Goal: Information Seeking & Learning: Learn about a topic

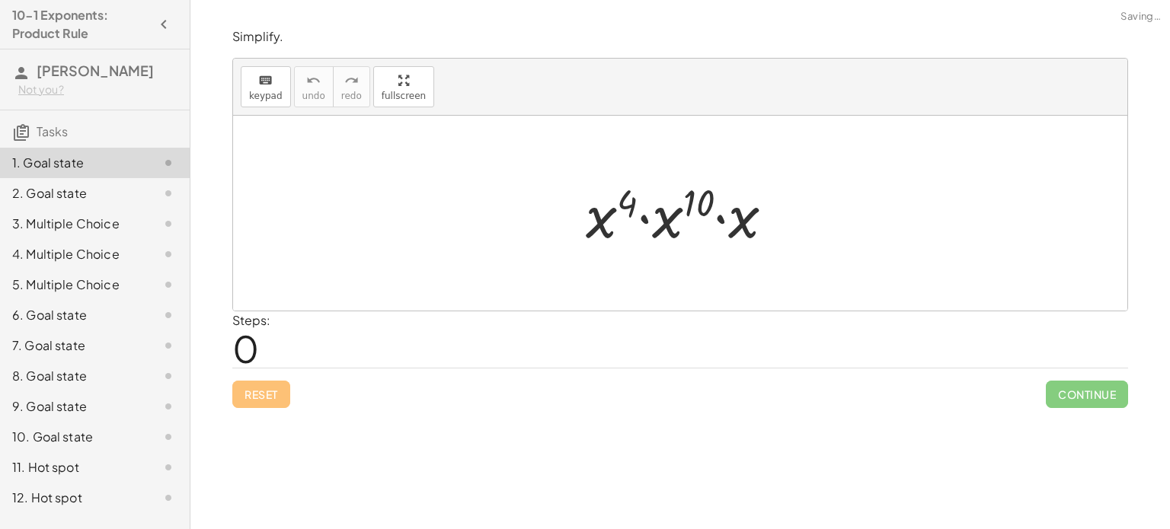
click at [251, 346] on span "0" at bounding box center [245, 348] width 27 height 46
click at [668, 211] on div at bounding box center [686, 213] width 216 height 78
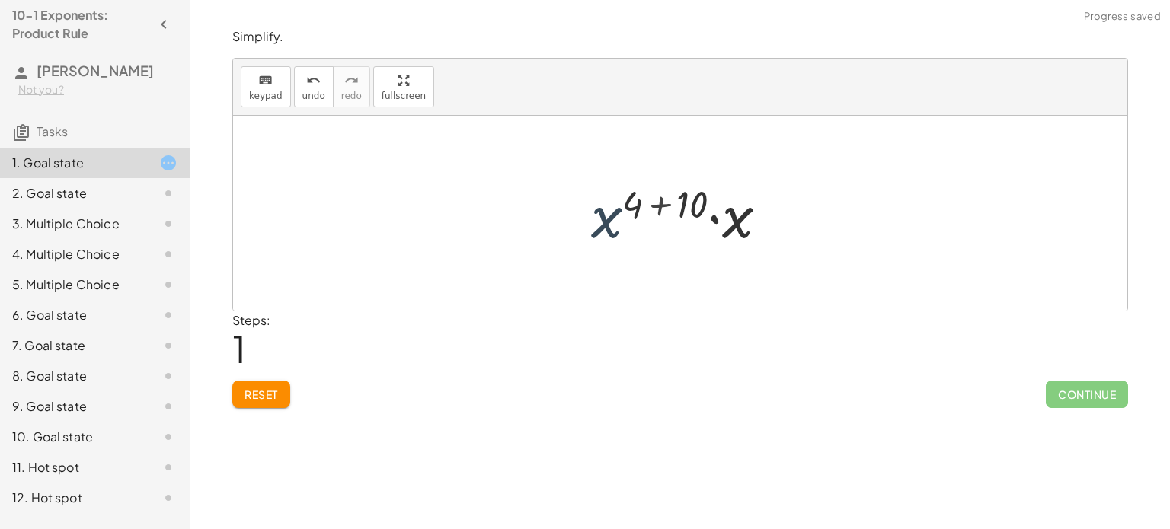
click at [620, 218] on div at bounding box center [685, 213] width 204 height 78
click at [726, 229] on div at bounding box center [685, 213] width 204 height 78
click at [692, 206] on div at bounding box center [685, 213] width 205 height 75
click at [712, 209] on div at bounding box center [685, 213] width 153 height 75
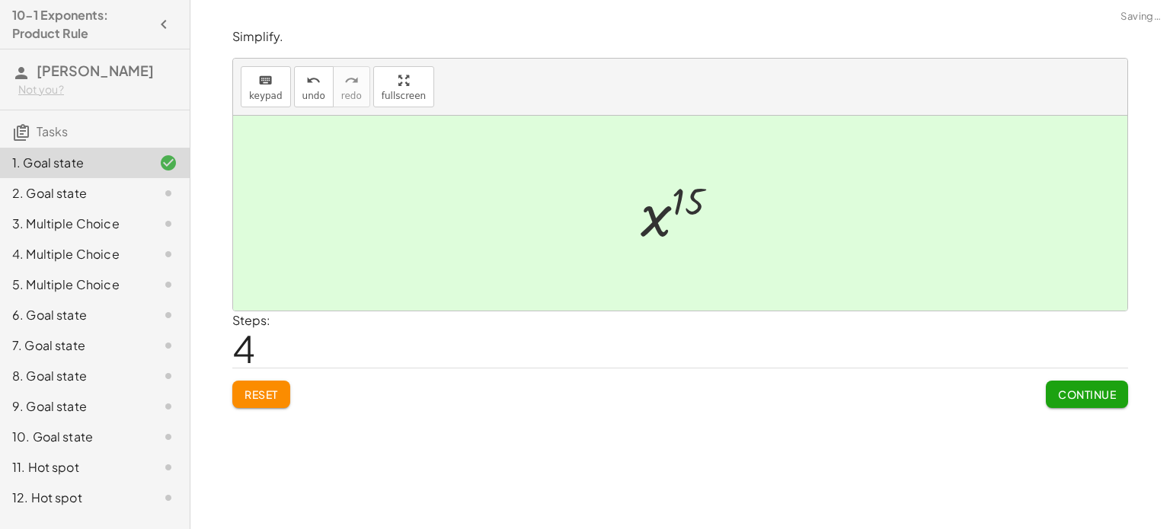
click at [1065, 395] on span "Continue" at bounding box center [1087, 395] width 58 height 14
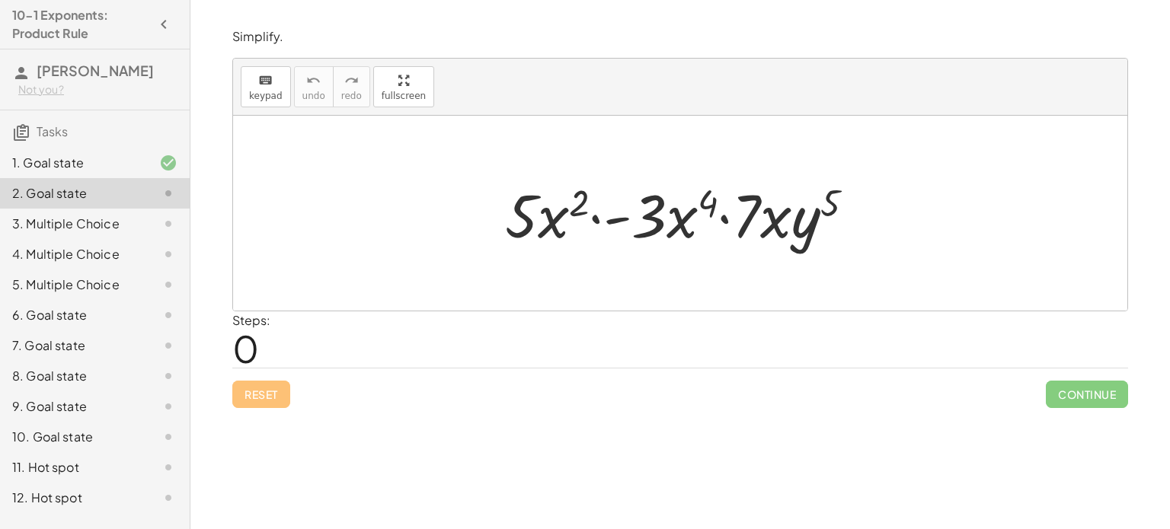
click at [543, 220] on div at bounding box center [685, 213] width 377 height 78
click at [670, 226] on div at bounding box center [685, 213] width 377 height 78
click at [659, 223] on div at bounding box center [685, 213] width 377 height 78
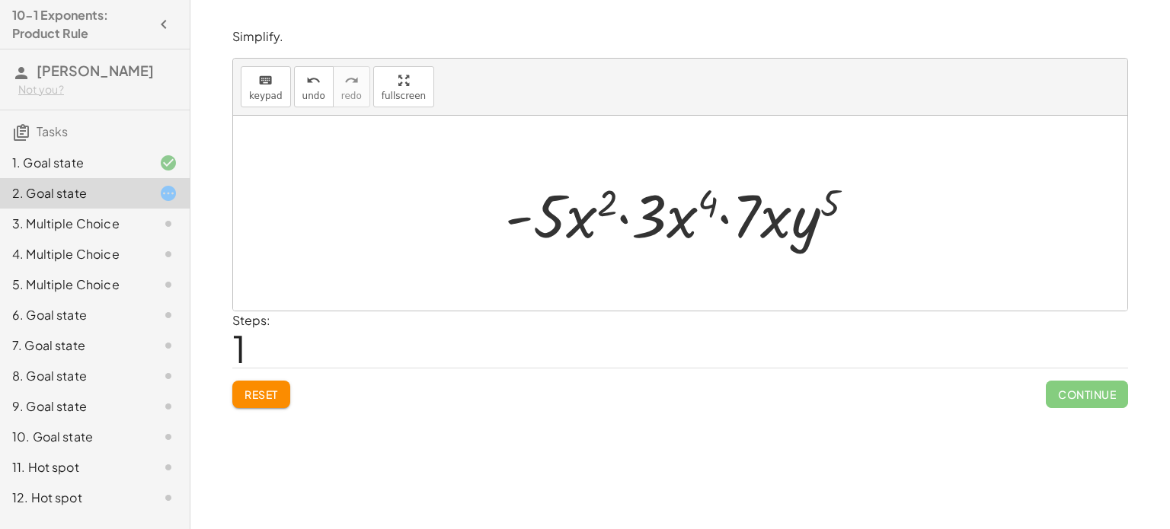
click at [654, 223] on div at bounding box center [685, 213] width 377 height 78
click at [565, 216] on div at bounding box center [685, 213] width 377 height 78
click at [576, 226] on div at bounding box center [685, 213] width 377 height 78
click at [716, 201] on div at bounding box center [685, 213] width 377 height 78
click at [606, 209] on div at bounding box center [685, 213] width 377 height 78
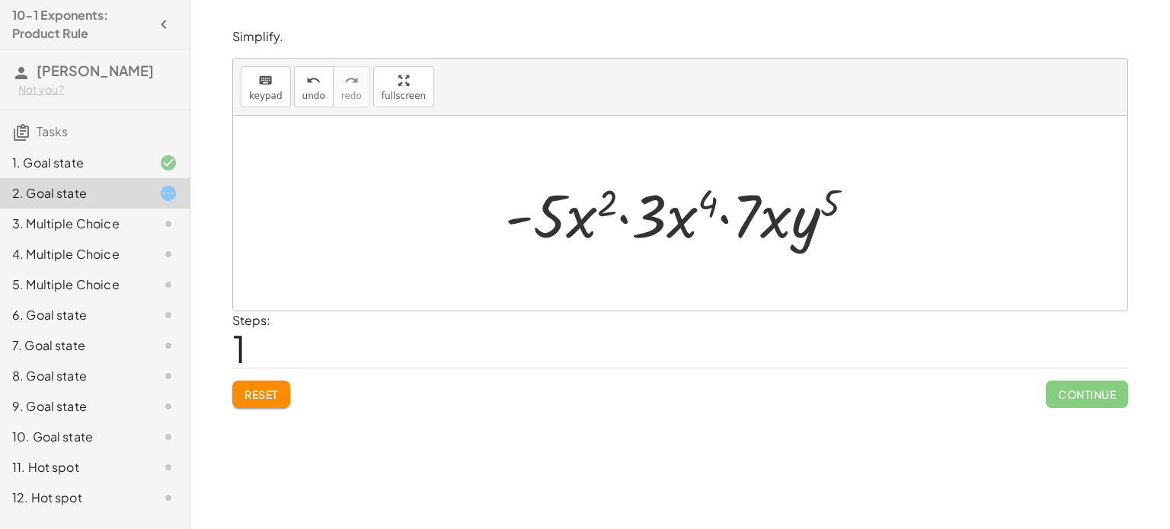
click at [649, 221] on div at bounding box center [685, 213] width 377 height 78
click at [555, 211] on div at bounding box center [685, 213] width 377 height 78
click at [547, 213] on div at bounding box center [685, 213] width 377 height 78
click at [516, 222] on div at bounding box center [685, 213] width 377 height 78
click at [627, 218] on div at bounding box center [685, 213] width 377 height 78
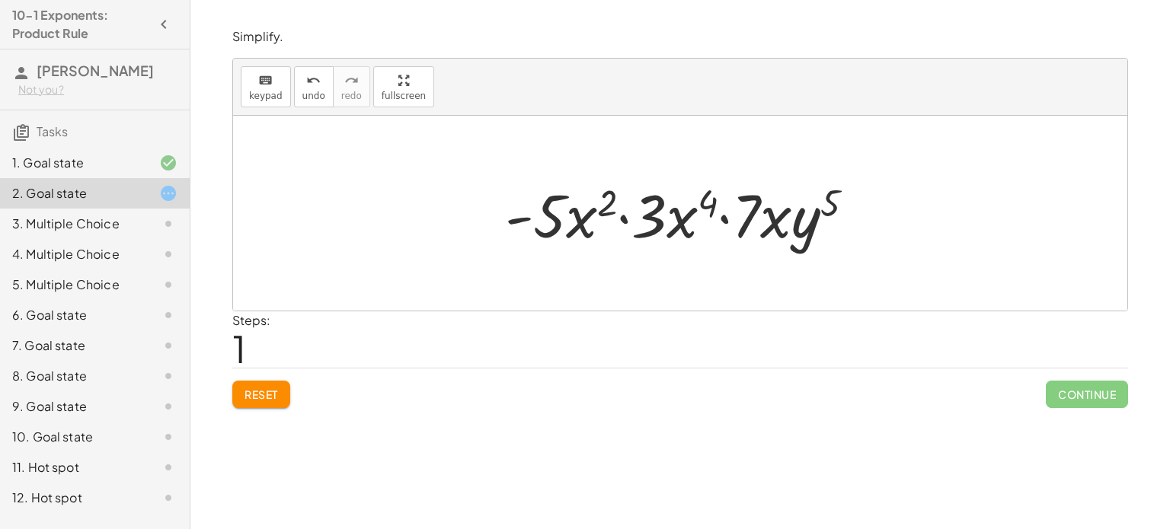
click at [626, 219] on div at bounding box center [685, 213] width 377 height 78
click at [708, 207] on div at bounding box center [685, 213] width 377 height 78
click at [724, 221] on div at bounding box center [685, 213] width 377 height 78
click at [772, 224] on div at bounding box center [685, 213] width 377 height 78
click at [806, 227] on div at bounding box center [685, 213] width 377 height 78
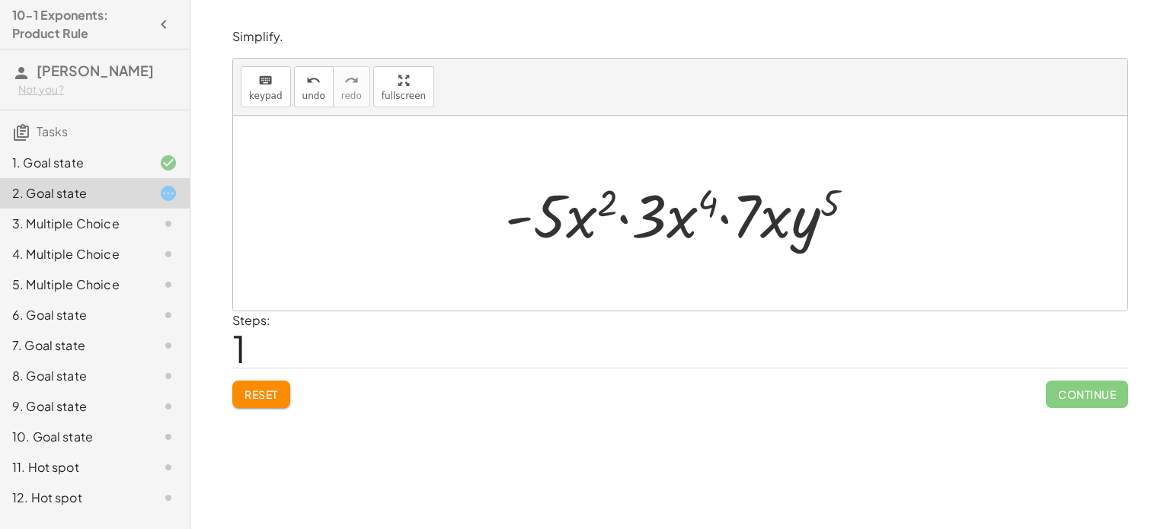
click at [681, 220] on div at bounding box center [685, 213] width 377 height 78
click at [583, 222] on div at bounding box center [685, 213] width 377 height 78
click at [559, 222] on div at bounding box center [685, 213] width 377 height 78
click at [550, 223] on div at bounding box center [685, 213] width 377 height 78
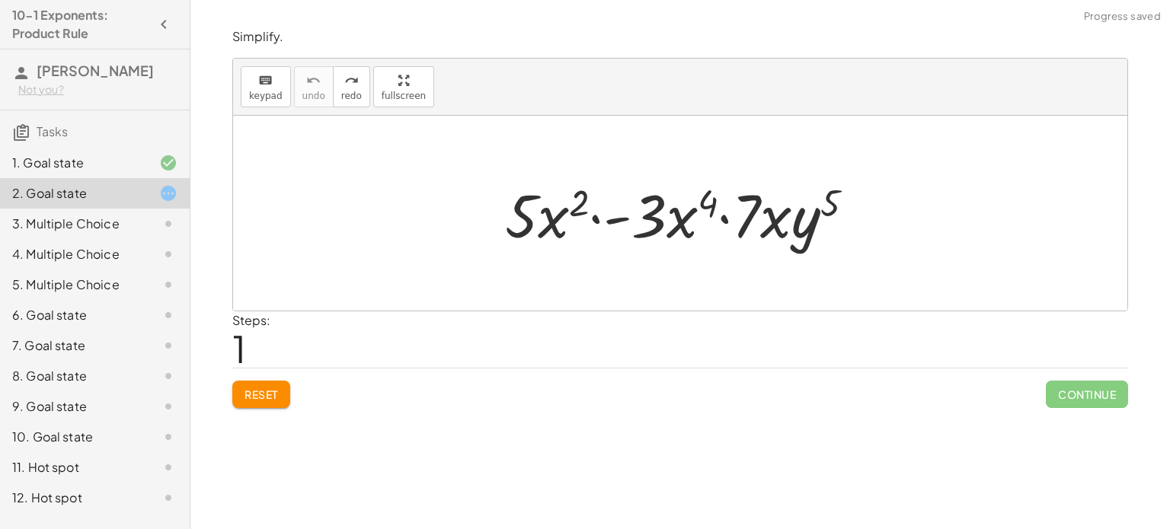
click at [578, 207] on div at bounding box center [685, 213] width 377 height 78
click at [596, 223] on div at bounding box center [685, 213] width 377 height 78
click at [657, 218] on div at bounding box center [685, 213] width 377 height 78
click at [558, 219] on div at bounding box center [685, 213] width 377 height 78
click at [545, 222] on div at bounding box center [685, 213] width 377 height 78
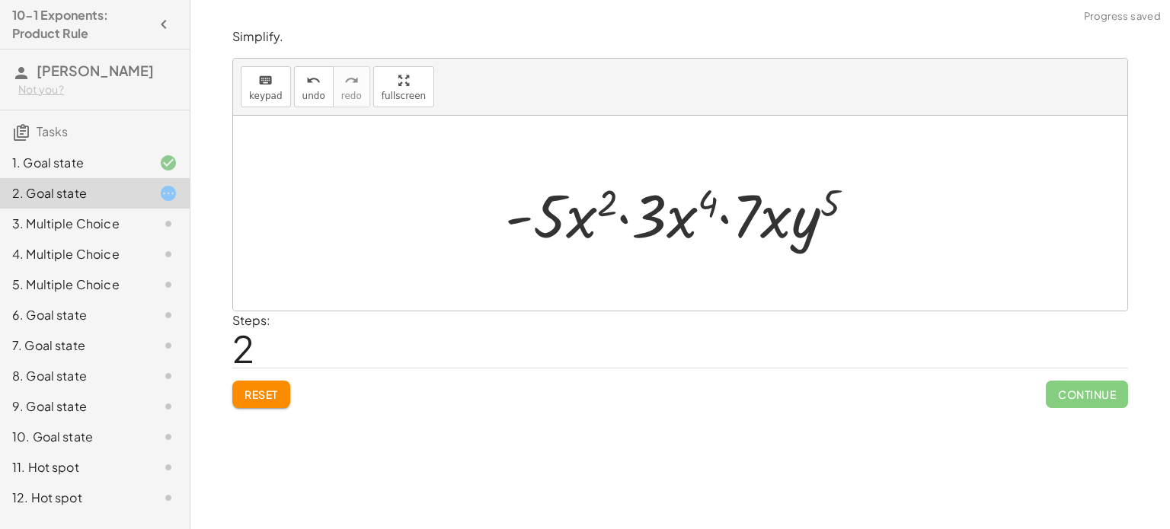
click at [519, 215] on div at bounding box center [685, 213] width 377 height 78
click at [574, 224] on div at bounding box center [685, 213] width 377 height 78
click at [610, 206] on div at bounding box center [685, 213] width 377 height 78
click at [625, 219] on div at bounding box center [685, 213] width 377 height 78
click at [651, 219] on div at bounding box center [685, 213] width 377 height 78
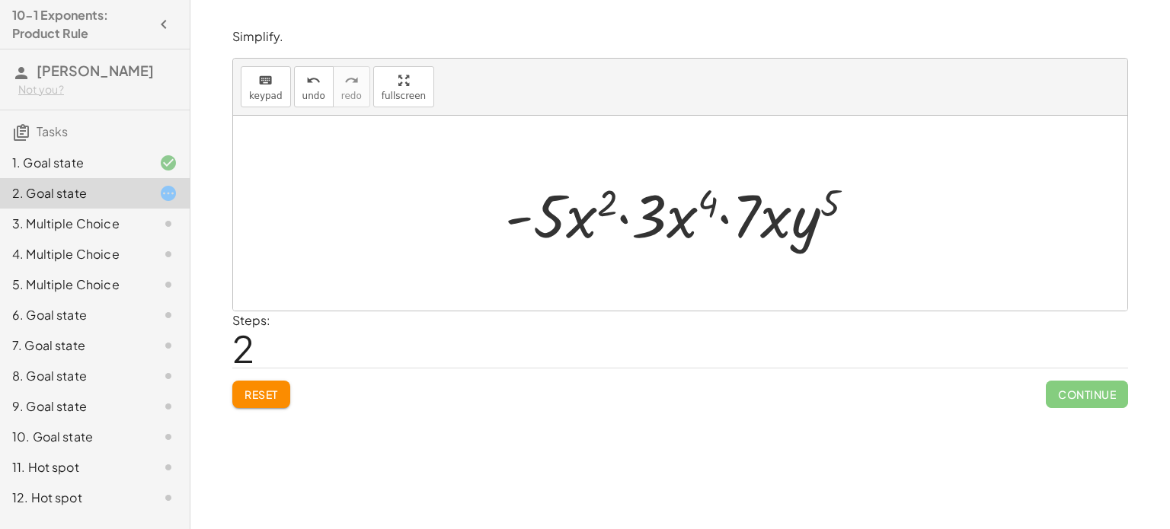
click at [680, 221] on div at bounding box center [685, 213] width 377 height 78
click at [712, 206] on div at bounding box center [685, 213] width 377 height 78
click at [726, 222] on div at bounding box center [685, 213] width 377 height 78
click at [774, 225] on div at bounding box center [685, 213] width 377 height 78
click at [797, 232] on div at bounding box center [685, 213] width 377 height 78
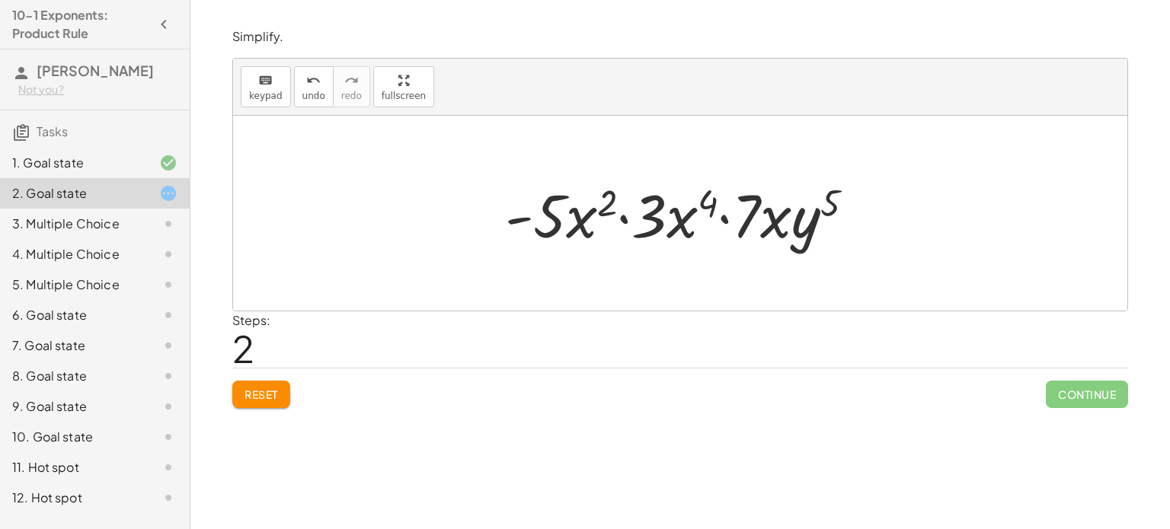
click at [833, 206] on div at bounding box center [685, 213] width 377 height 78
click at [836, 208] on div at bounding box center [685, 213] width 377 height 78
click at [261, 392] on span "Reset" at bounding box center [262, 395] width 34 height 14
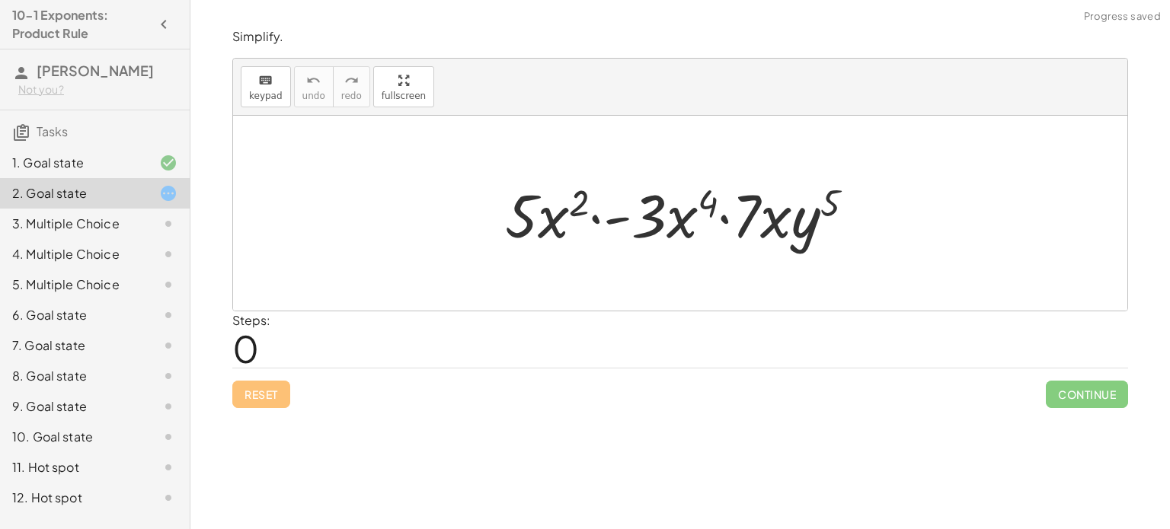
click at [707, 206] on div at bounding box center [685, 213] width 377 height 78
click at [686, 218] on div at bounding box center [685, 213] width 377 height 78
drag, startPoint x: 658, startPoint y: 219, endPoint x: 534, endPoint y: 215, distance: 124.2
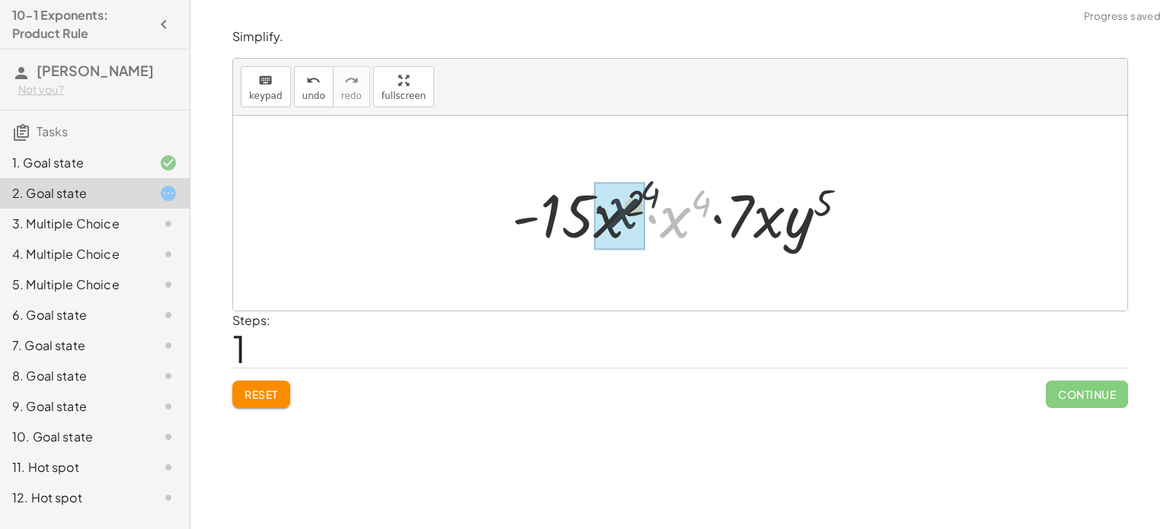
drag, startPoint x: 671, startPoint y: 231, endPoint x: 611, endPoint y: 220, distance: 61.1
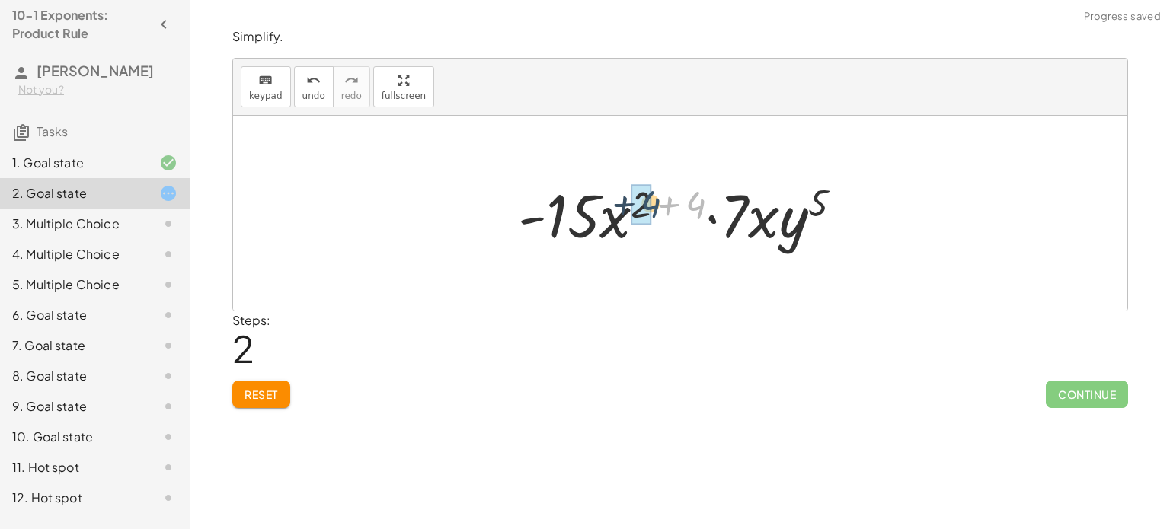
drag, startPoint x: 695, startPoint y: 206, endPoint x: 651, endPoint y: 206, distance: 44.9
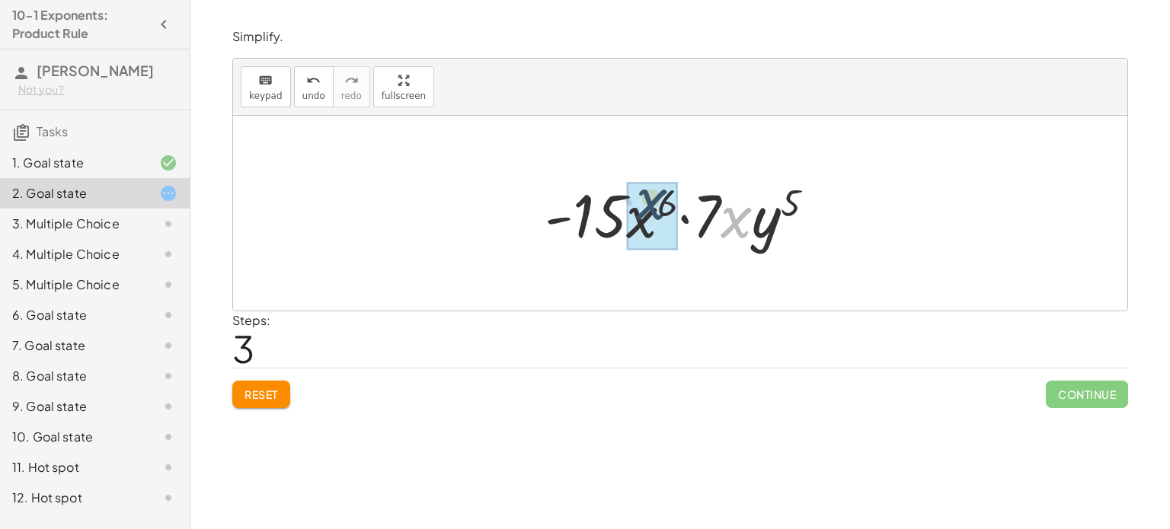
drag, startPoint x: 735, startPoint y: 223, endPoint x: 635, endPoint y: 213, distance: 100.3
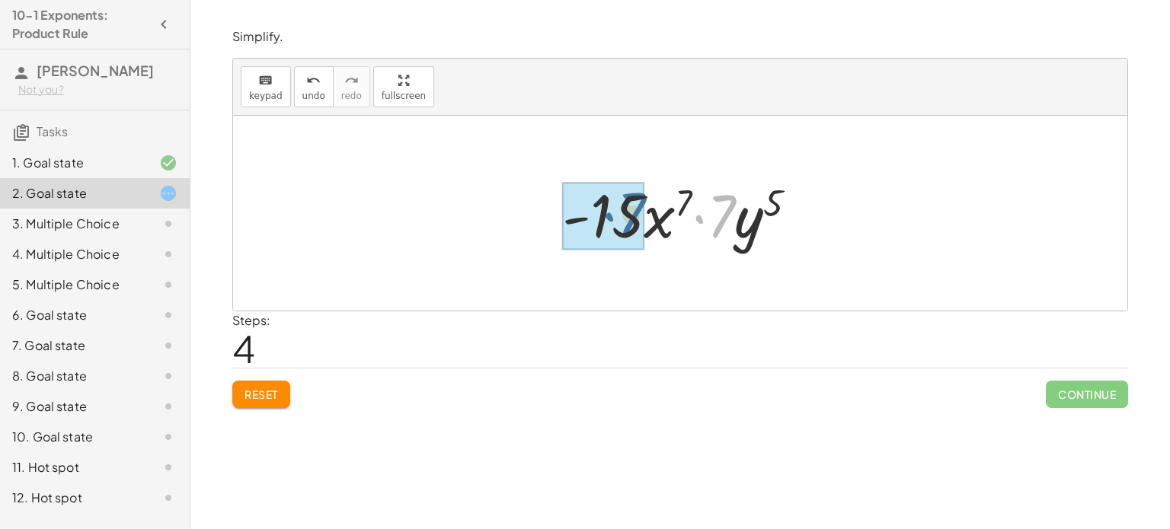
drag, startPoint x: 722, startPoint y: 222, endPoint x: 632, endPoint y: 220, distance: 89.9
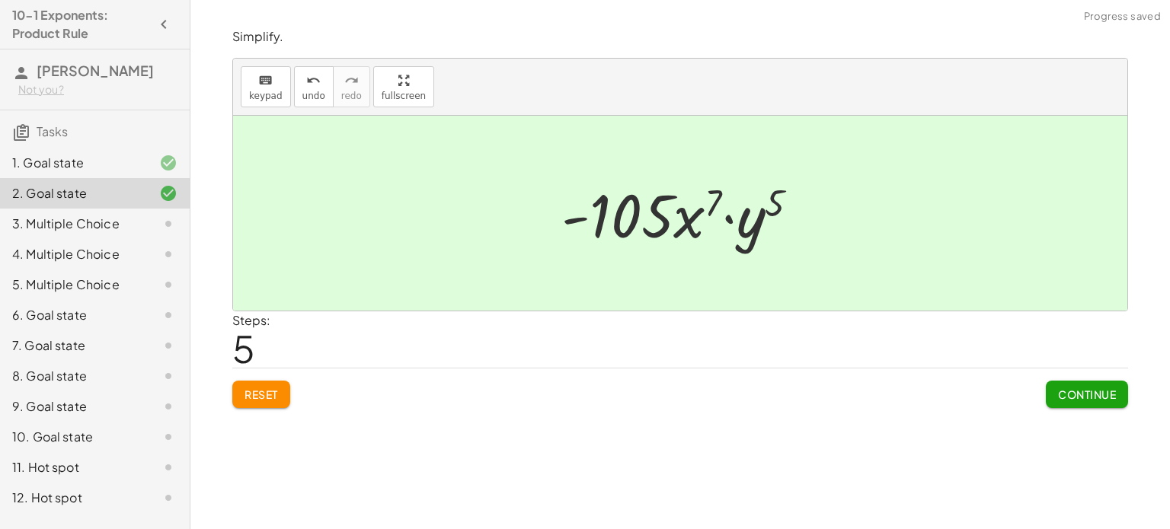
click at [1071, 397] on span "Continue" at bounding box center [1087, 395] width 58 height 14
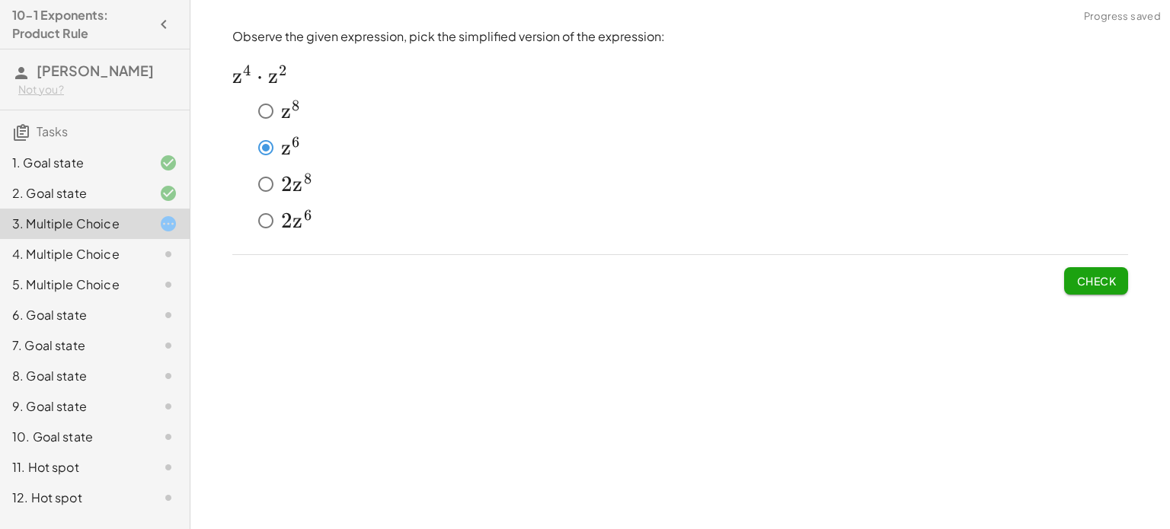
click at [1118, 282] on button "Check" at bounding box center [1096, 280] width 64 height 27
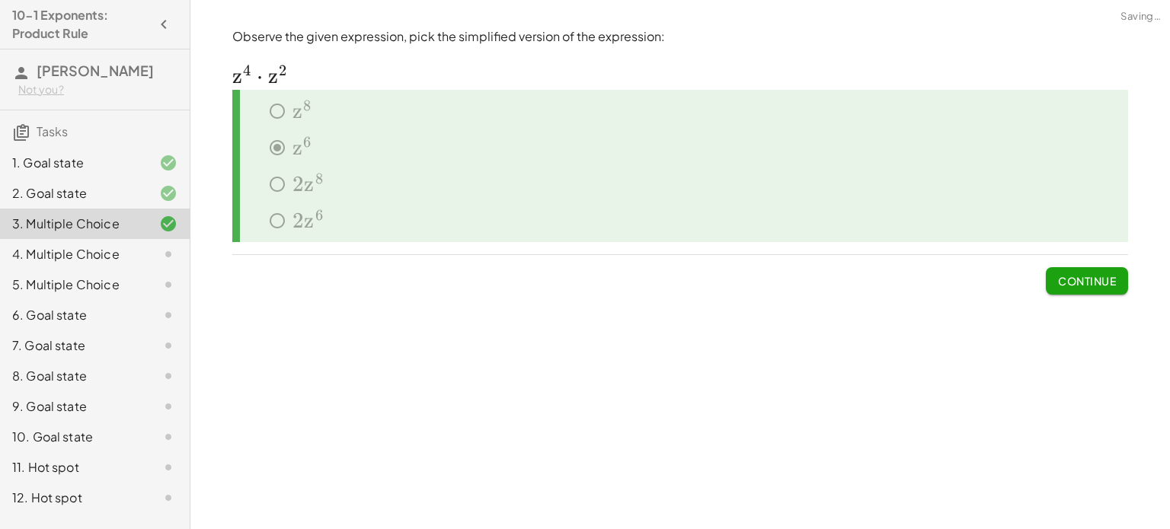
click at [1118, 290] on button "Continue" at bounding box center [1087, 280] width 82 height 27
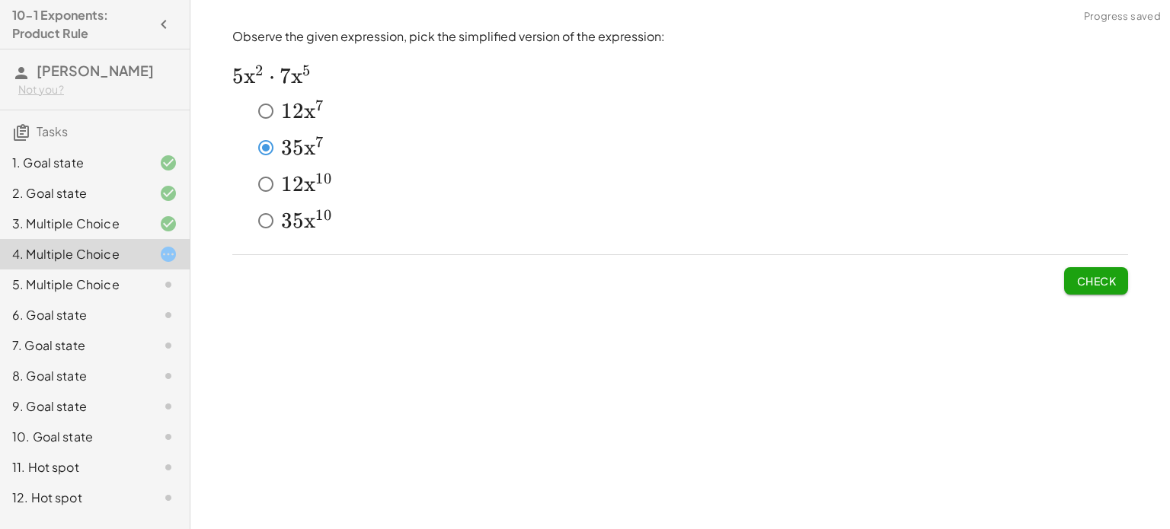
click at [0, 0] on div "Observe the given expression, pick the simplified version of the expression: ﻿ …" at bounding box center [0, 0] width 0 height 0
click at [1123, 280] on button "Check" at bounding box center [1096, 280] width 64 height 27
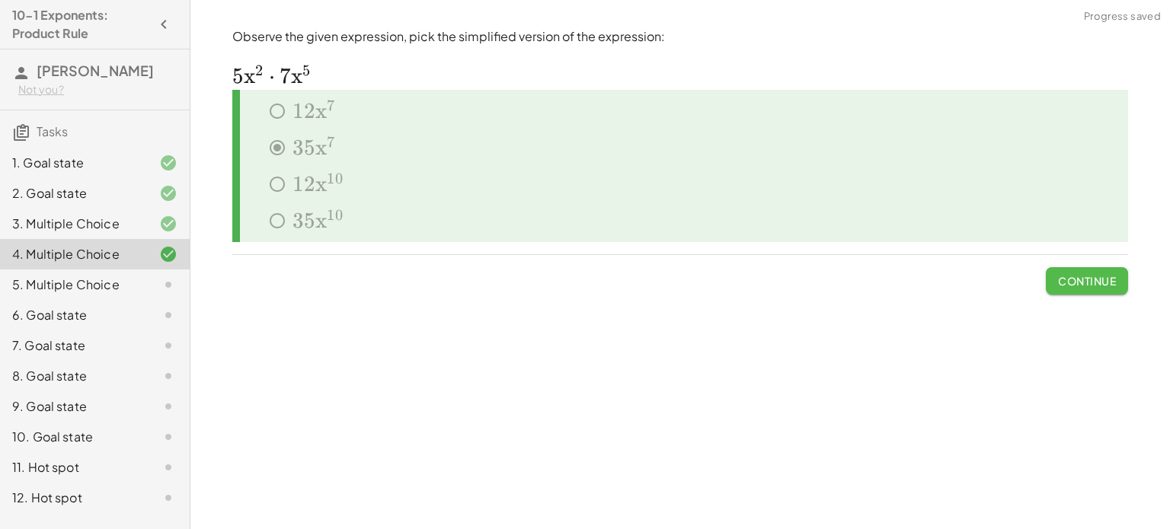
click at [1122, 278] on button "Continue" at bounding box center [1087, 280] width 82 height 27
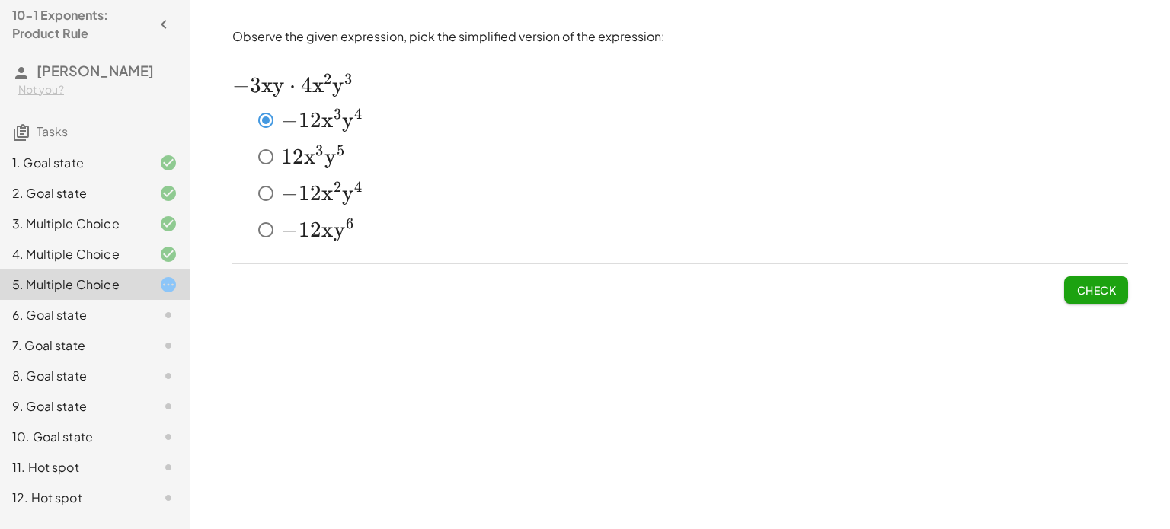
click at [1092, 293] on span "Check" at bounding box center [1096, 290] width 40 height 14
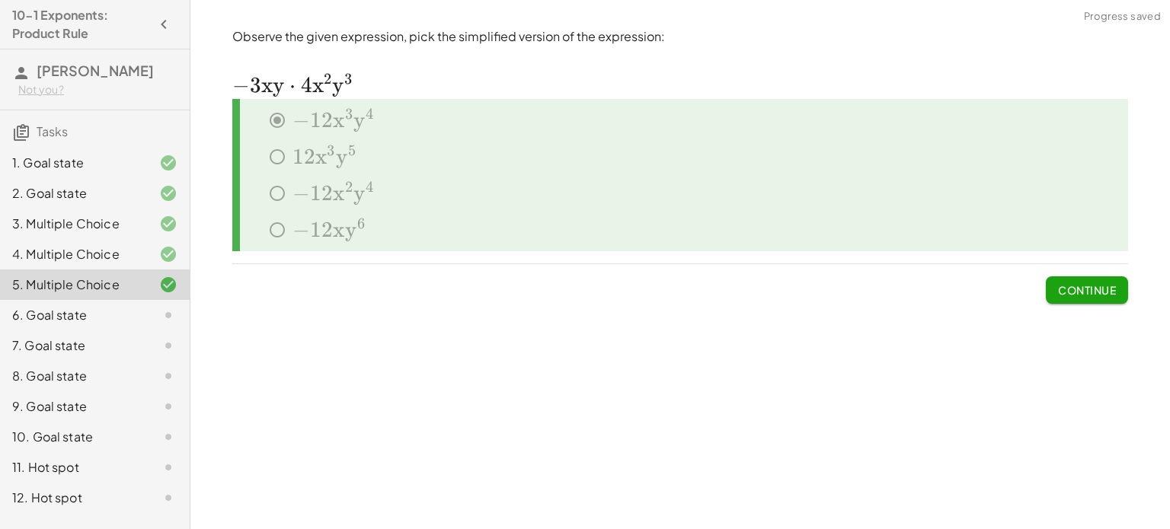
click at [0, 0] on div "Observe the given expression, pick the simplified version of the expression: ﻿ …" at bounding box center [0, 0] width 0 height 0
click at [1069, 290] on span "Continue" at bounding box center [1087, 290] width 58 height 14
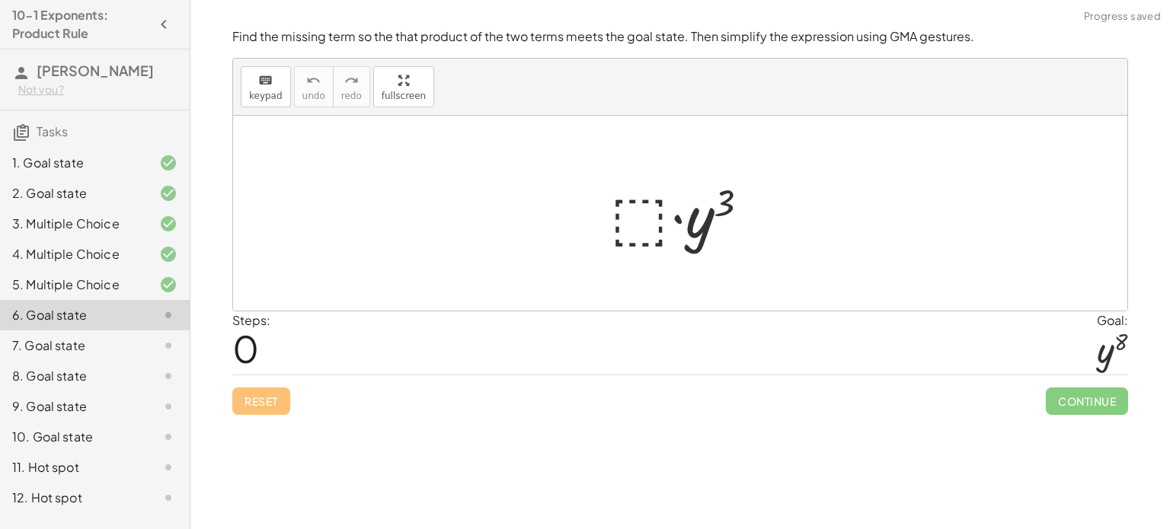
click at [650, 229] on div at bounding box center [686, 213] width 167 height 78
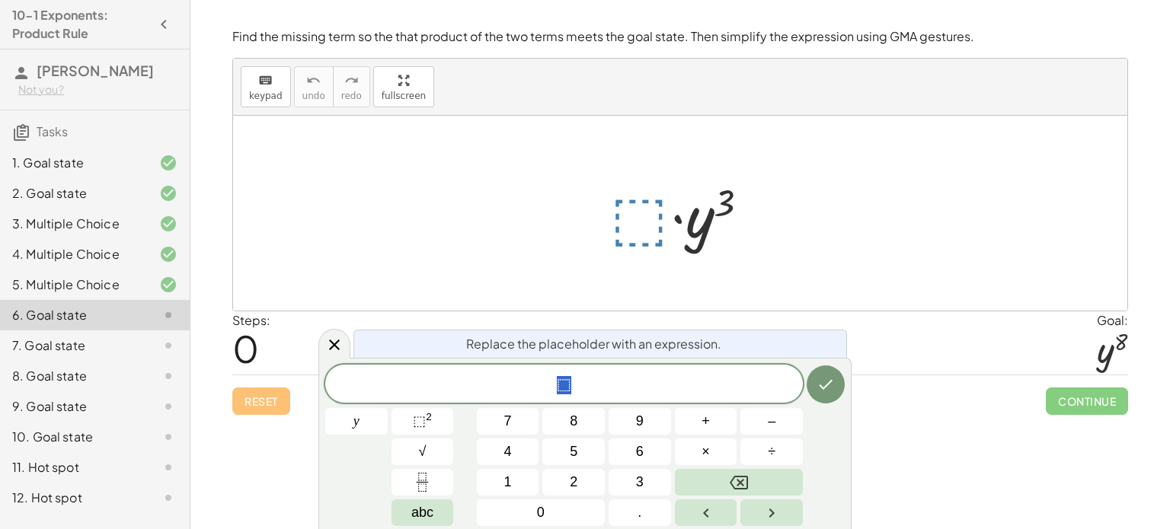
click at [906, 407] on div "Reset Continue" at bounding box center [680, 395] width 896 height 40
click at [650, 383] on span "⬚" at bounding box center [564, 385] width 478 height 21
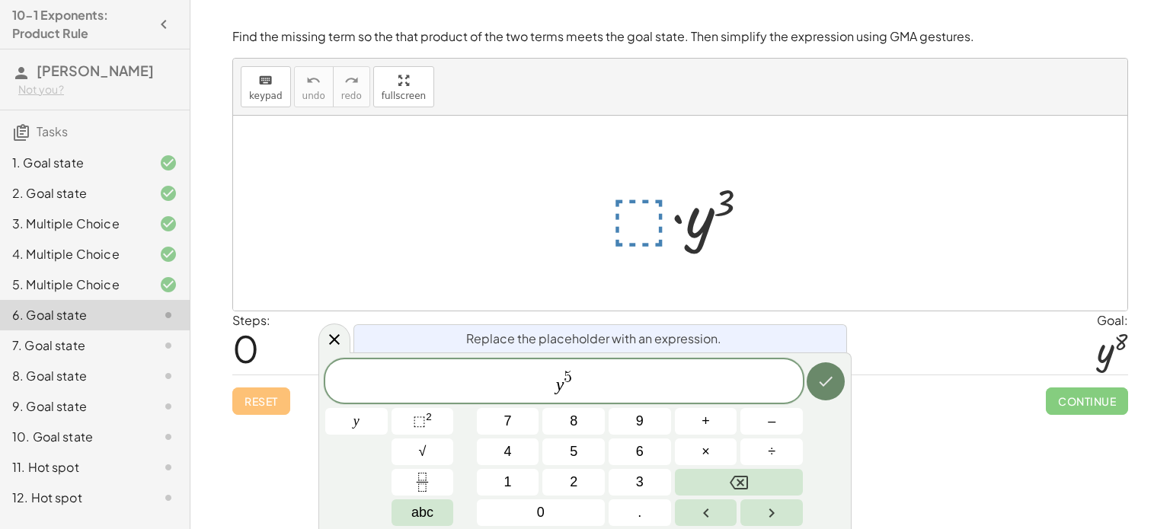
click at [815, 386] on button "Done" at bounding box center [826, 382] width 38 height 38
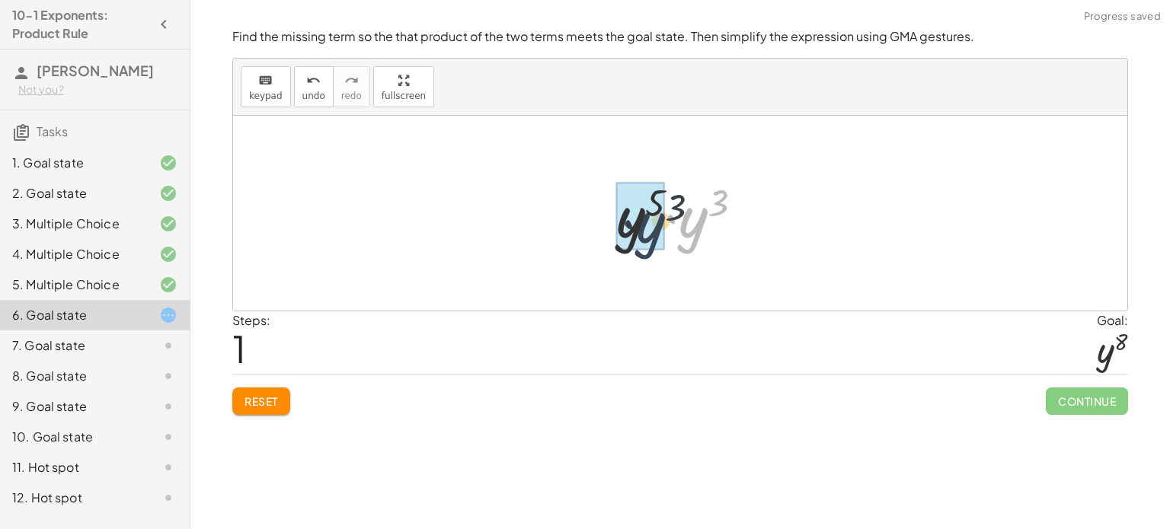
drag, startPoint x: 698, startPoint y: 213, endPoint x: 652, endPoint y: 216, distance: 46.6
drag, startPoint x: 724, startPoint y: 200, endPoint x: 683, endPoint y: 203, distance: 41.3
click at [683, 203] on div at bounding box center [685, 213] width 145 height 75
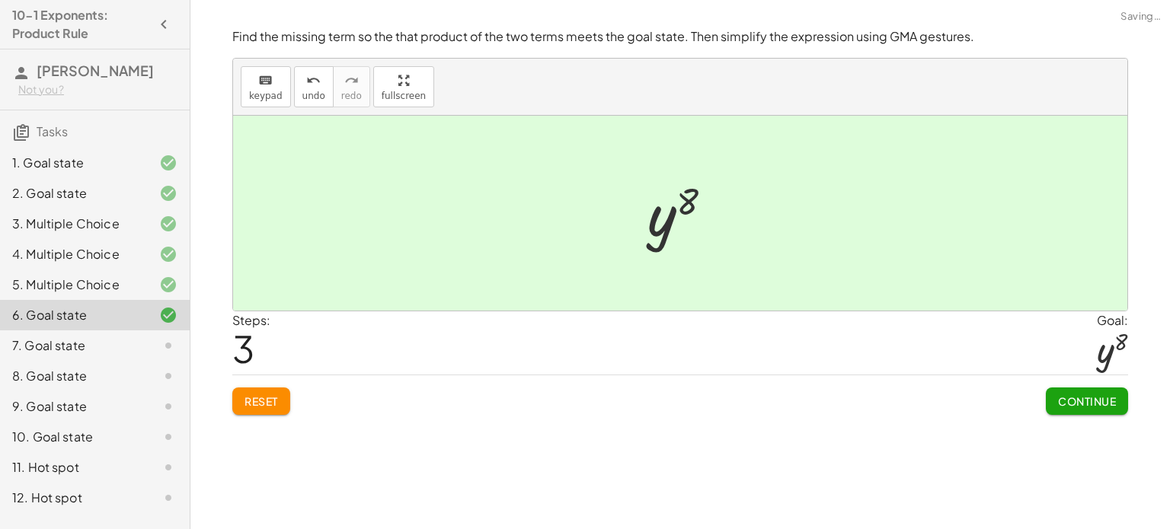
click at [1063, 395] on span "Continue" at bounding box center [1087, 402] width 58 height 14
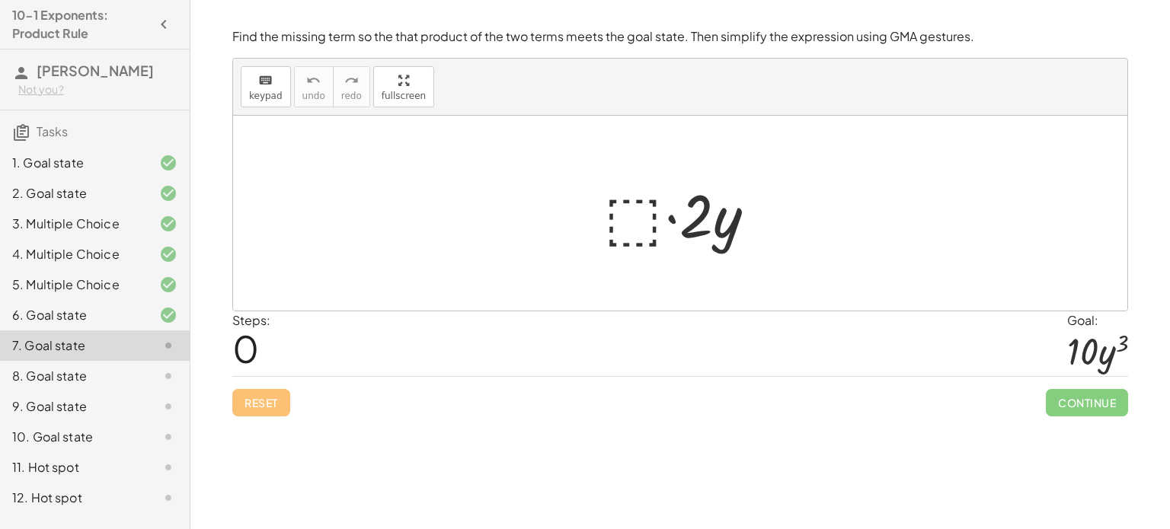
click at [644, 214] on div at bounding box center [685, 213] width 179 height 78
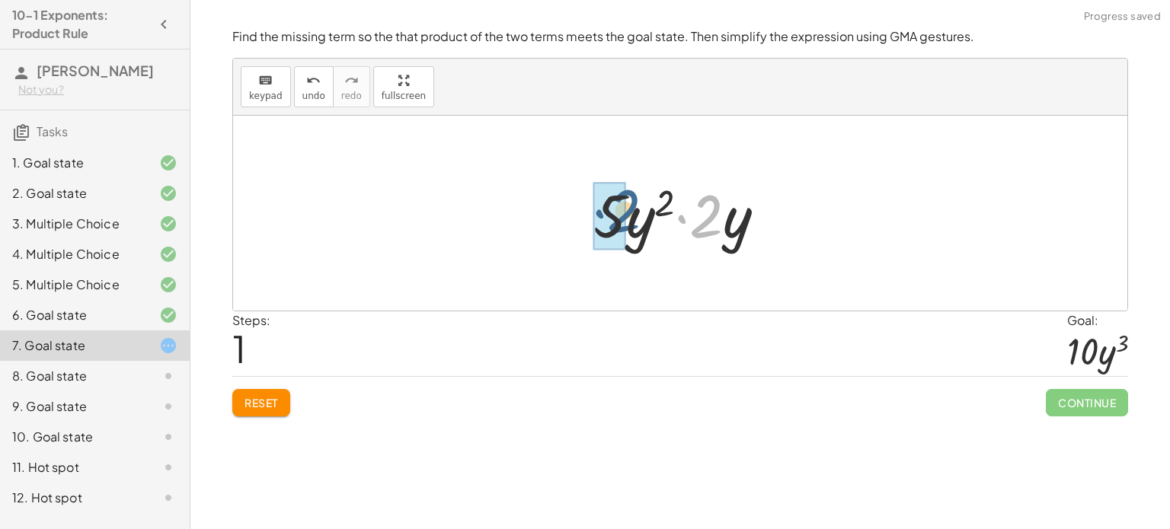
drag, startPoint x: 696, startPoint y: 233, endPoint x: 609, endPoint y: 228, distance: 87.8
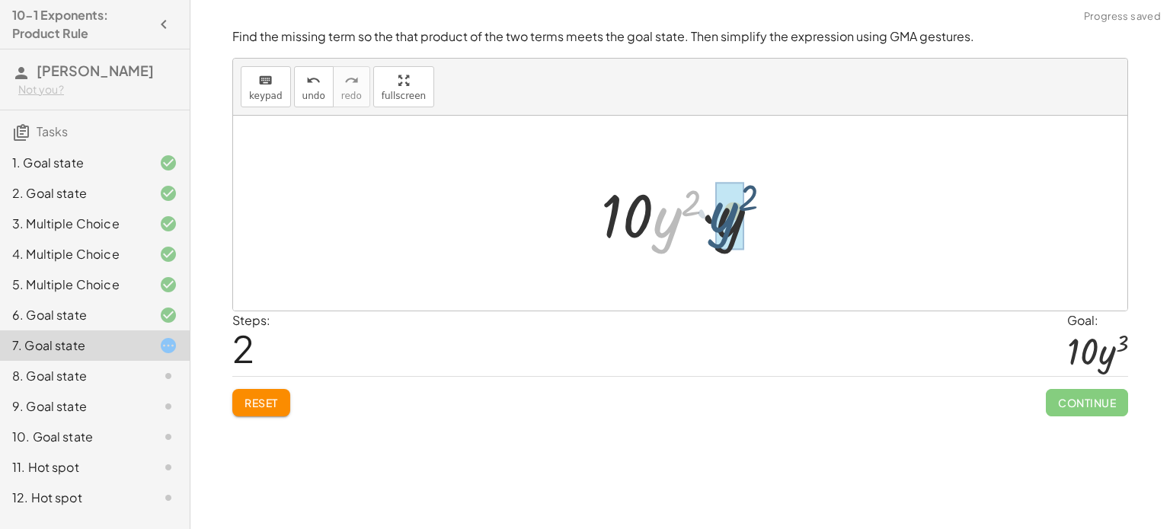
drag, startPoint x: 663, startPoint y: 235, endPoint x: 721, endPoint y: 229, distance: 57.4
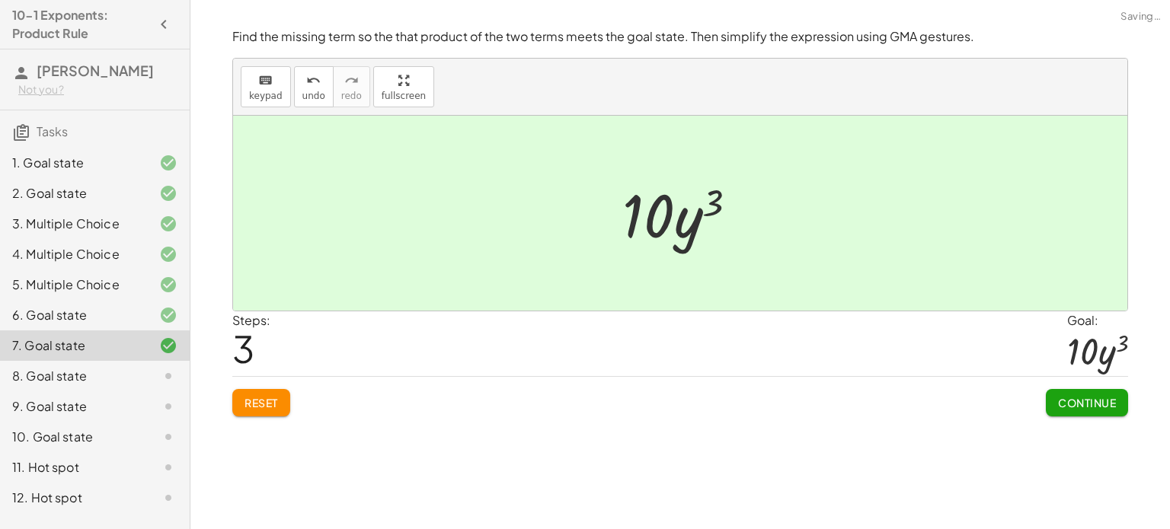
click at [1111, 408] on span "Continue" at bounding box center [1087, 403] width 58 height 14
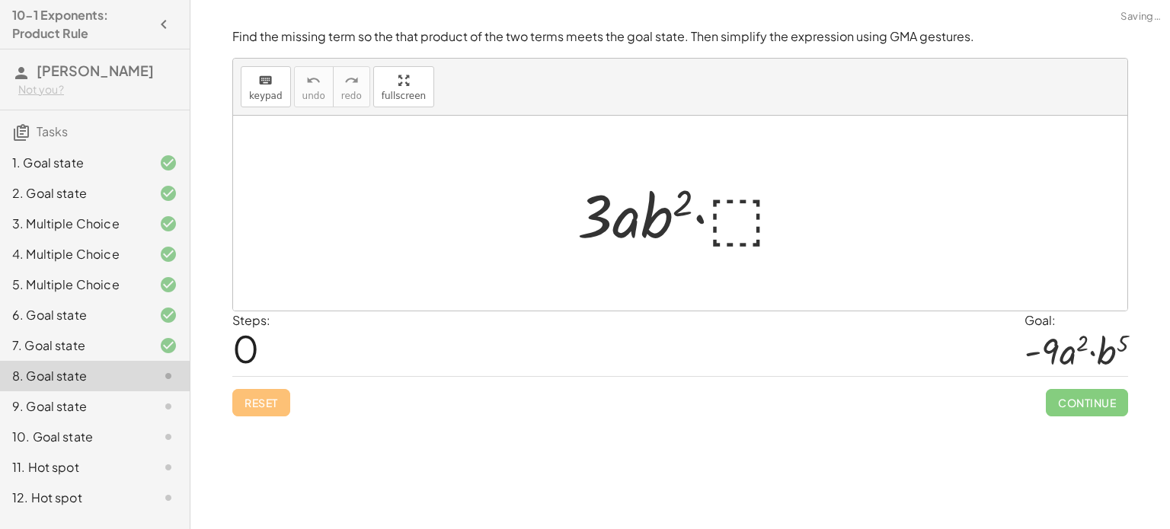
click at [718, 222] on div at bounding box center [686, 213] width 233 height 78
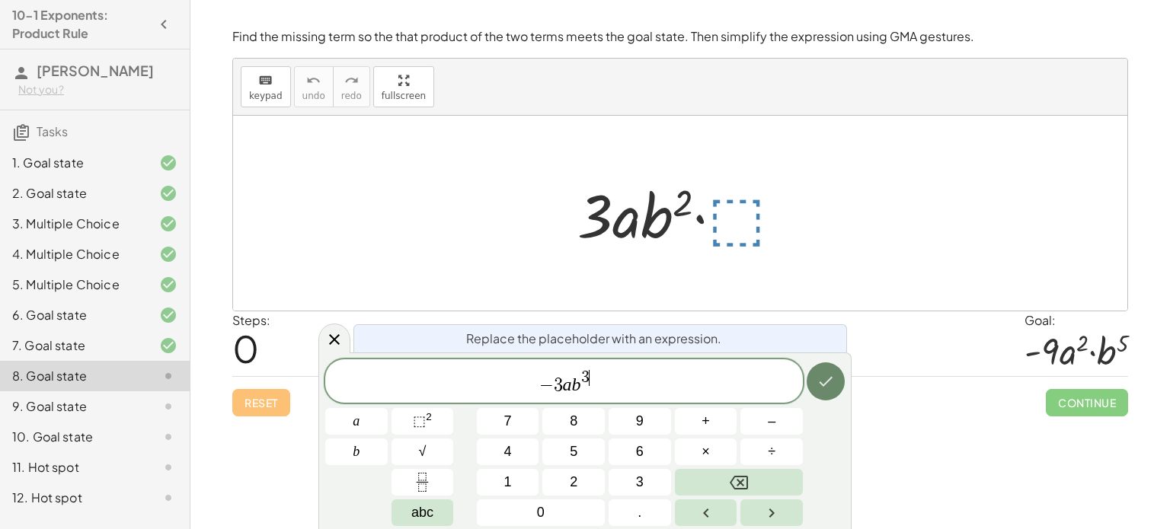
click at [839, 379] on button "Done" at bounding box center [826, 382] width 38 height 38
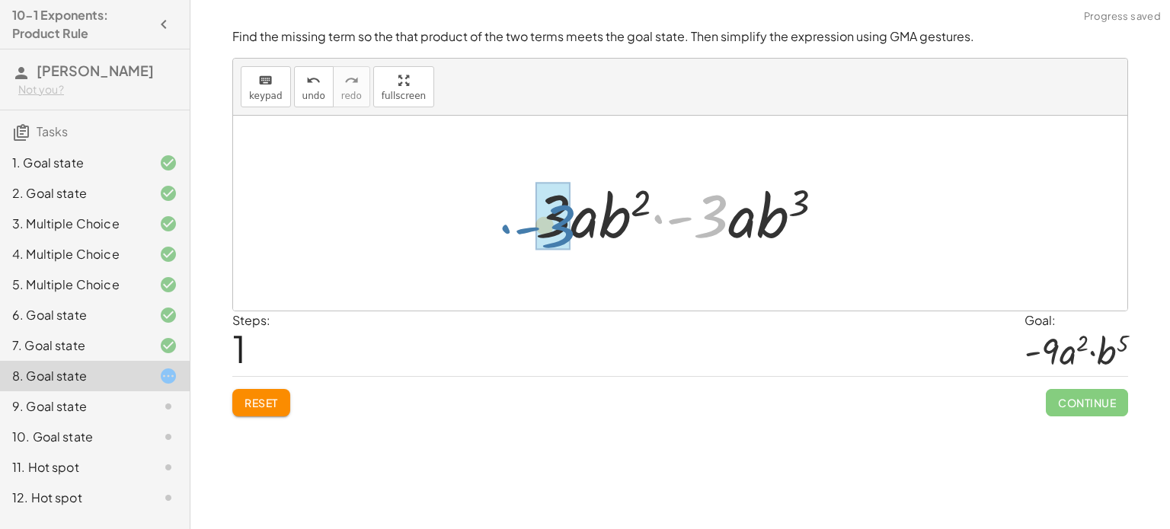
drag, startPoint x: 718, startPoint y: 225, endPoint x: 567, endPoint y: 233, distance: 151.8
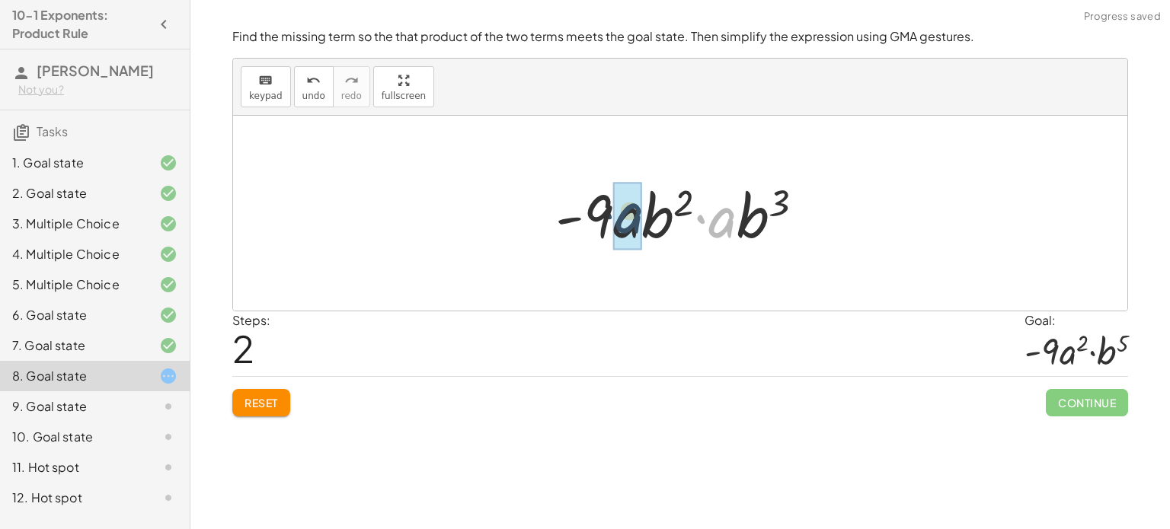
drag, startPoint x: 723, startPoint y: 230, endPoint x: 625, endPoint y: 226, distance: 97.6
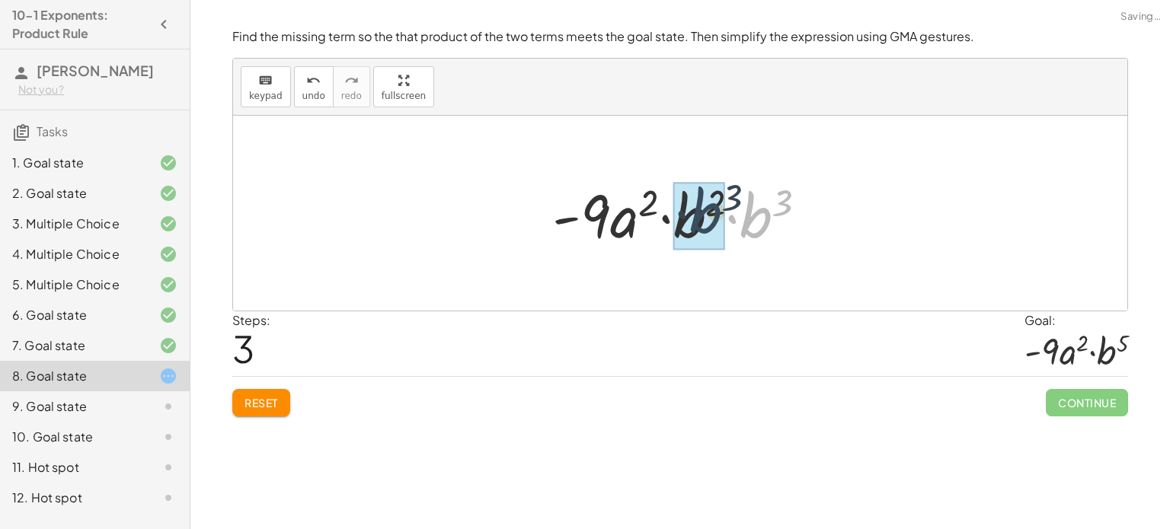
drag, startPoint x: 765, startPoint y: 227, endPoint x: 708, endPoint y: 222, distance: 56.6
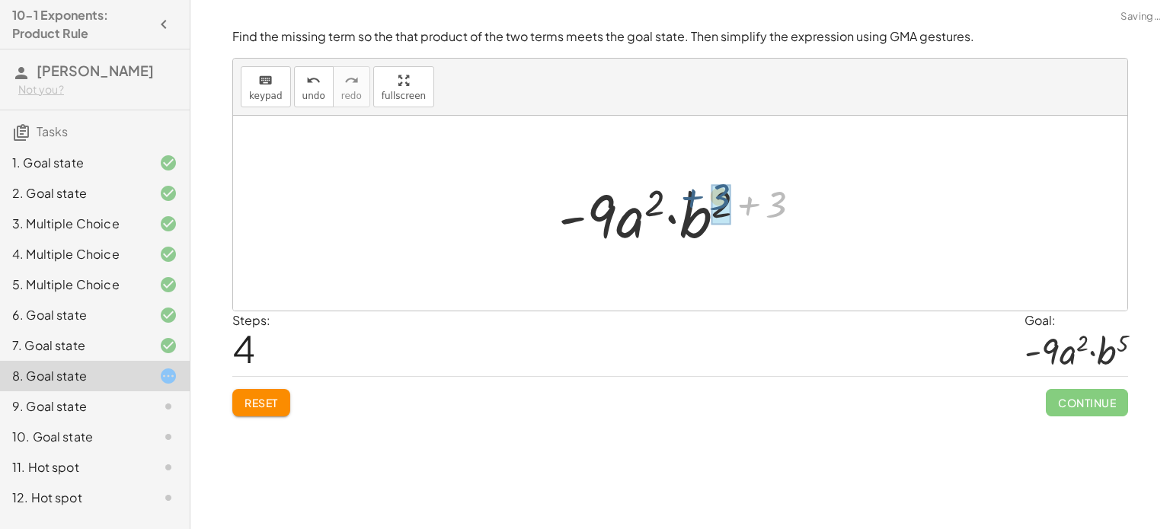
drag, startPoint x: 781, startPoint y: 211, endPoint x: 727, endPoint y: 203, distance: 54.6
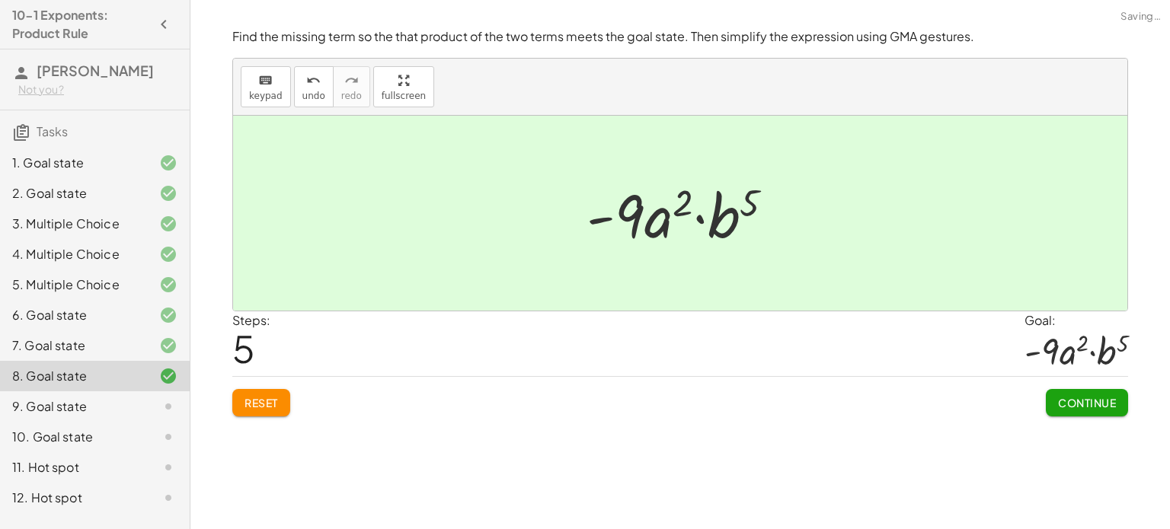
click at [1054, 388] on div "Continue" at bounding box center [1087, 397] width 82 height 40
click at [1056, 393] on button "Continue" at bounding box center [1087, 402] width 82 height 27
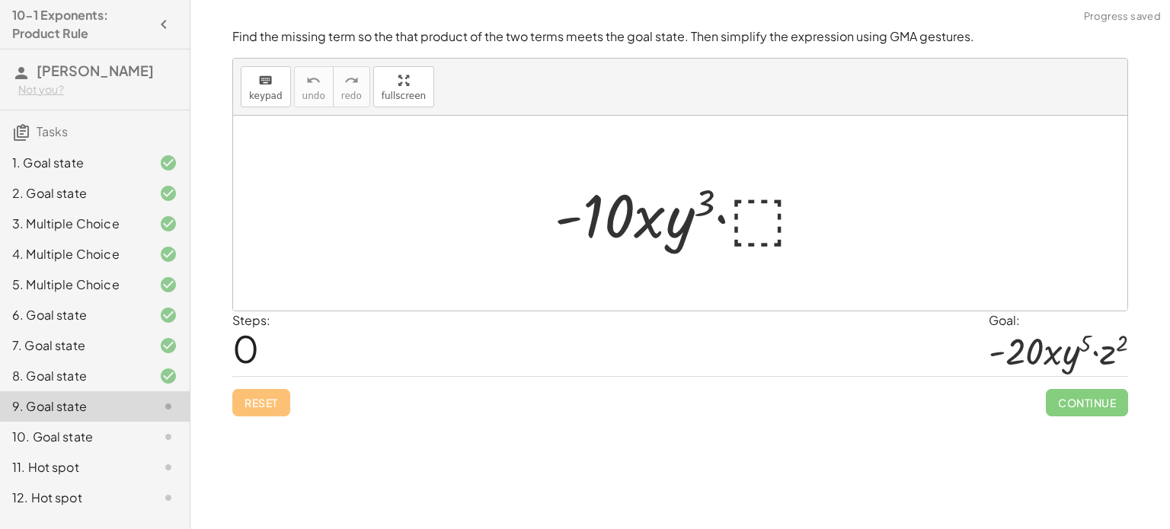
click at [769, 226] on div at bounding box center [685, 213] width 277 height 78
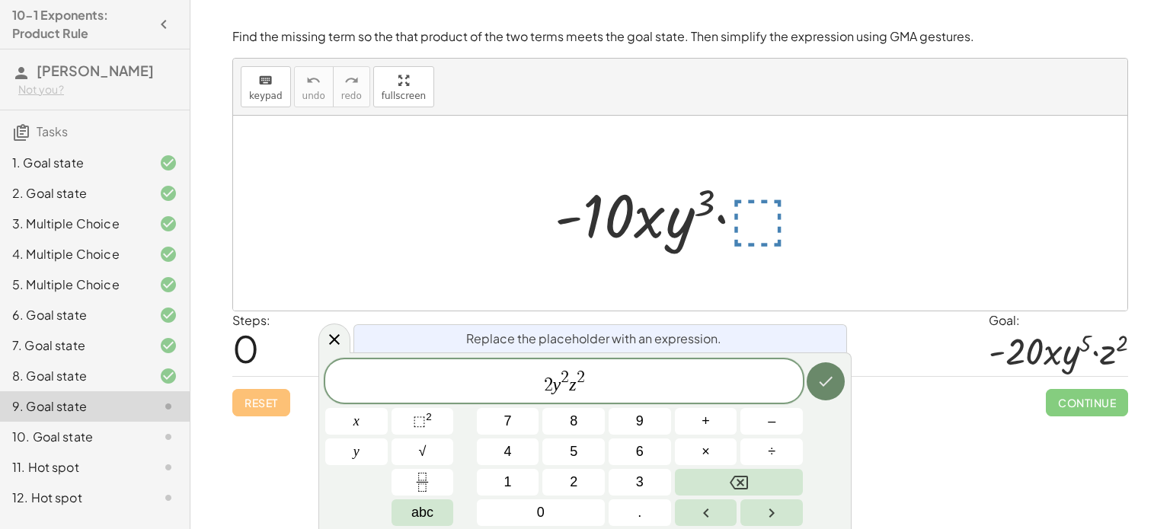
click at [818, 390] on icon "Done" at bounding box center [826, 381] width 18 height 18
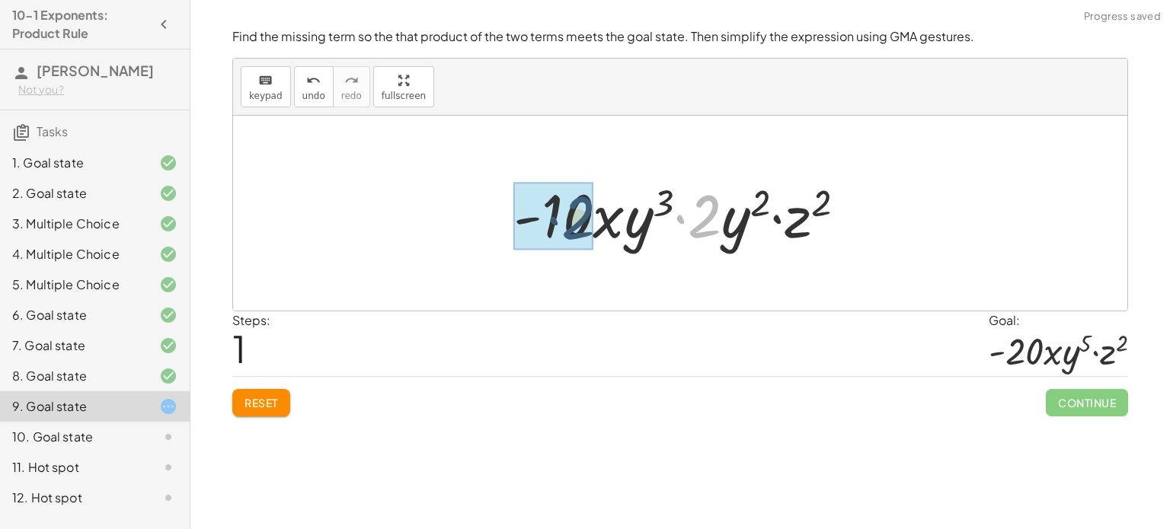
drag, startPoint x: 711, startPoint y: 225, endPoint x: 581, endPoint y: 226, distance: 130.3
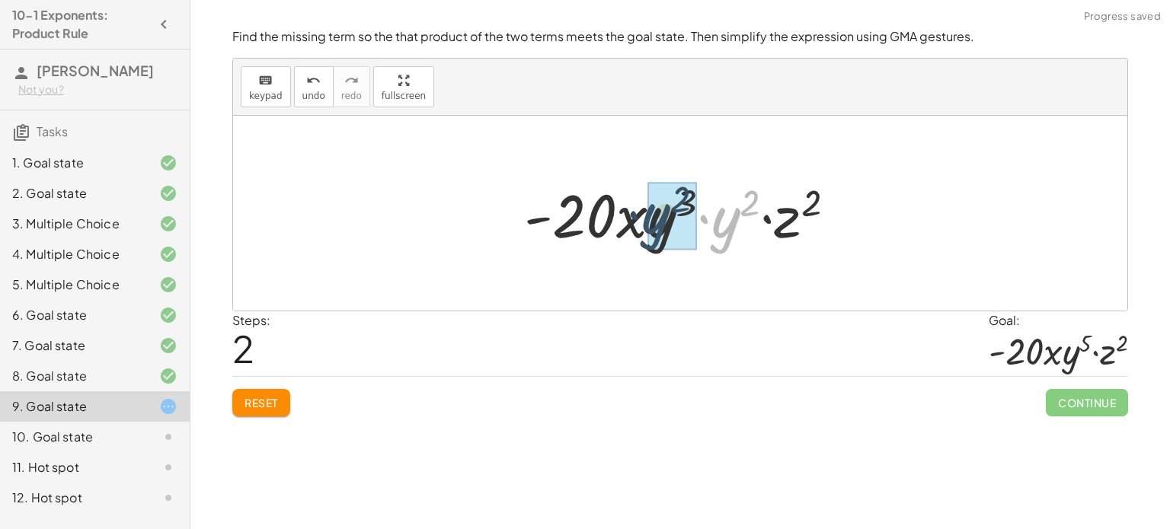
drag, startPoint x: 742, startPoint y: 240, endPoint x: 671, endPoint y: 236, distance: 70.9
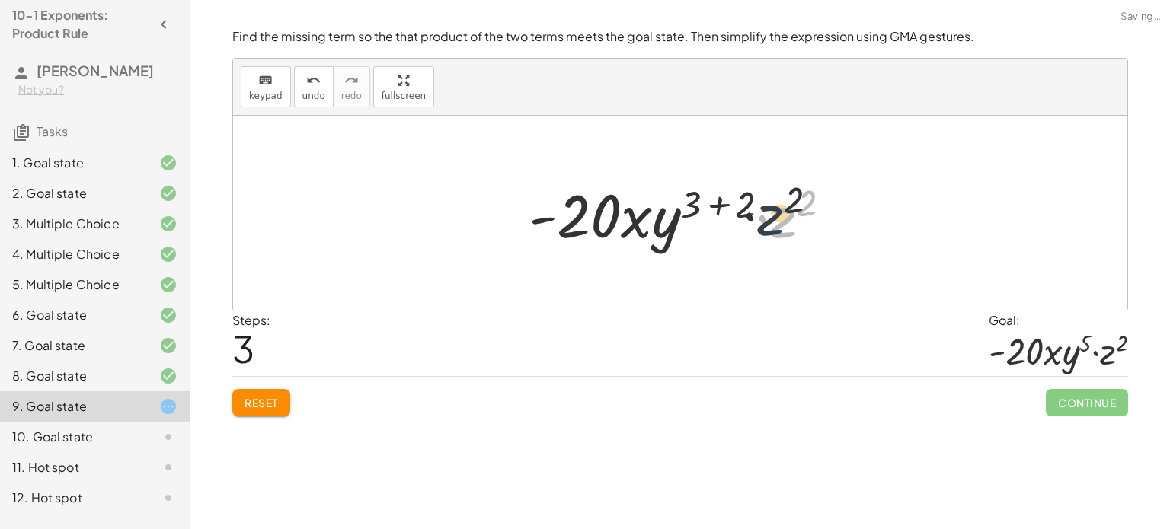
drag, startPoint x: 782, startPoint y: 227, endPoint x: 767, endPoint y: 223, distance: 15.7
click at [767, 223] on div at bounding box center [686, 213] width 330 height 78
drag, startPoint x: 748, startPoint y: 208, endPoint x: 704, endPoint y: 205, distance: 44.3
click at [704, 205] on div at bounding box center [686, 213] width 330 height 78
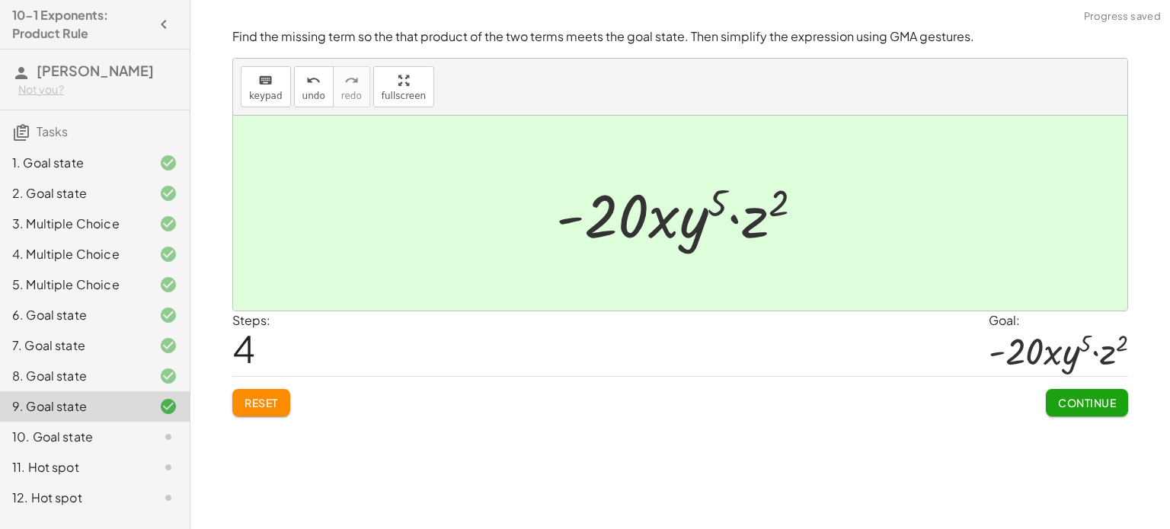
click at [1065, 401] on span "Continue" at bounding box center [1087, 403] width 58 height 14
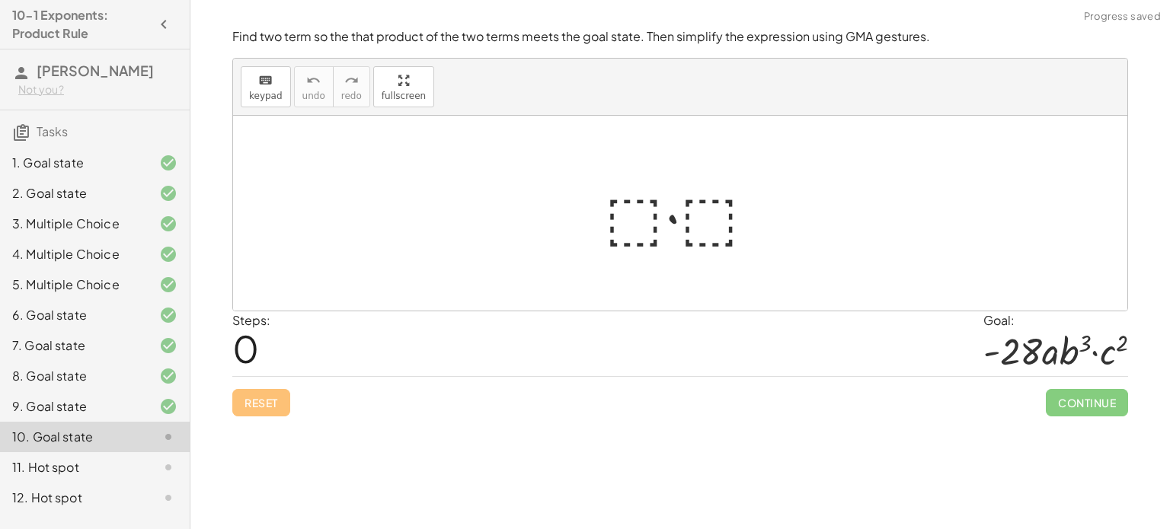
click at [631, 225] on div at bounding box center [686, 213] width 178 height 78
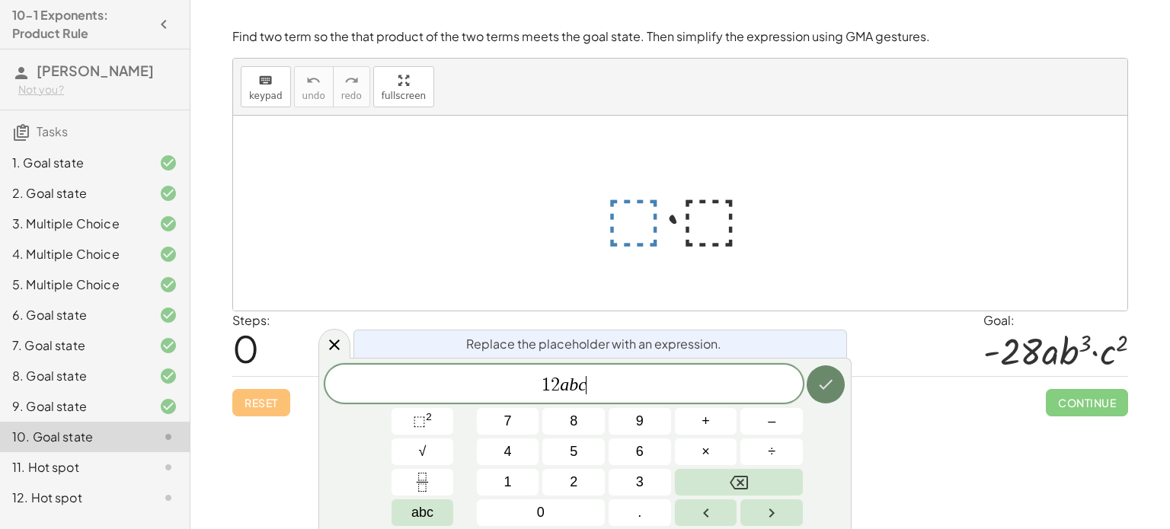
click at [815, 389] on button "Done" at bounding box center [826, 385] width 38 height 38
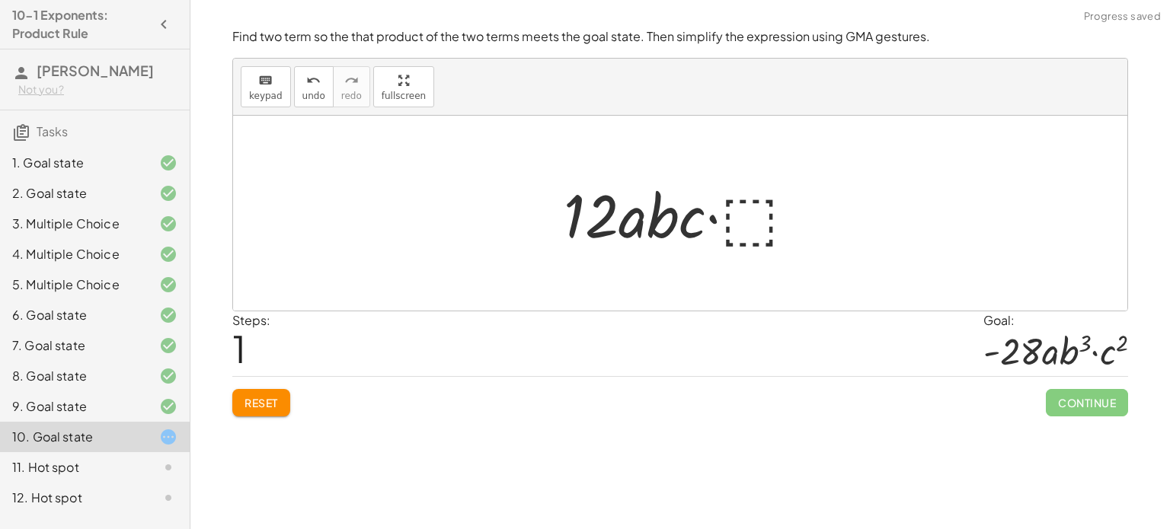
click at [737, 225] on div at bounding box center [686, 213] width 260 height 78
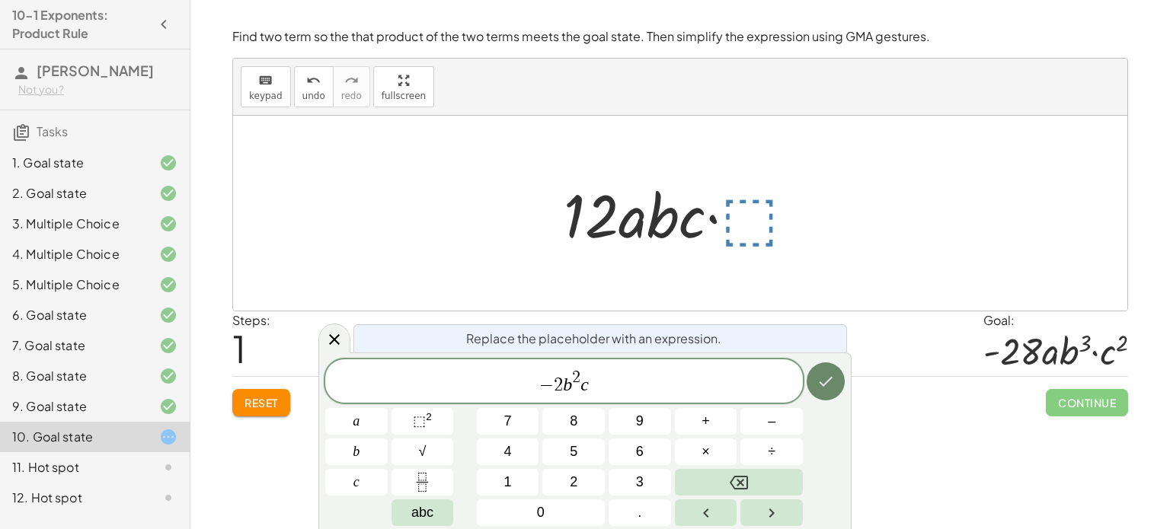
click at [828, 383] on icon "Done" at bounding box center [826, 381] width 18 height 18
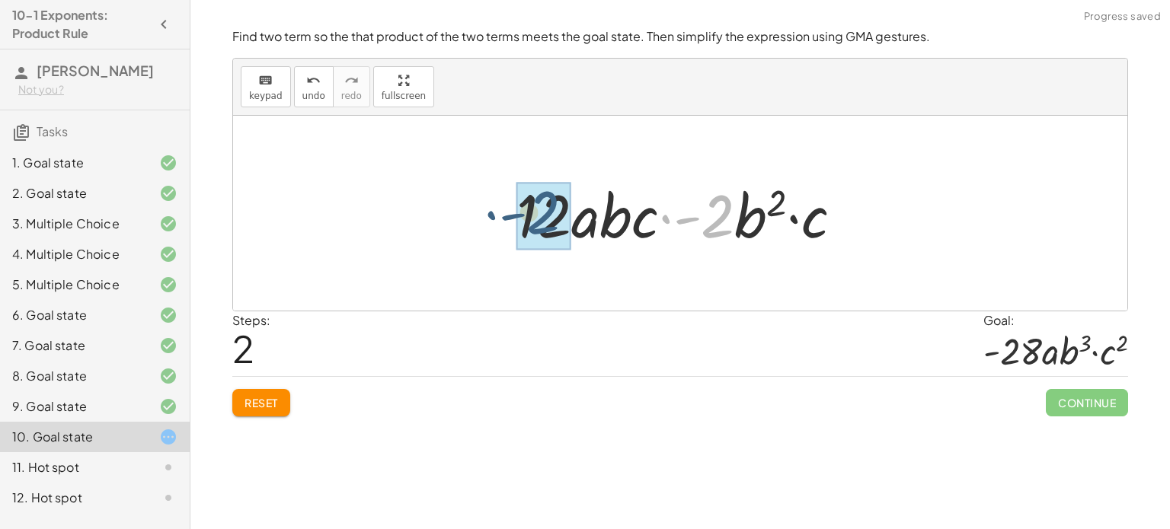
drag, startPoint x: 720, startPoint y: 227, endPoint x: 546, endPoint y: 223, distance: 173.7
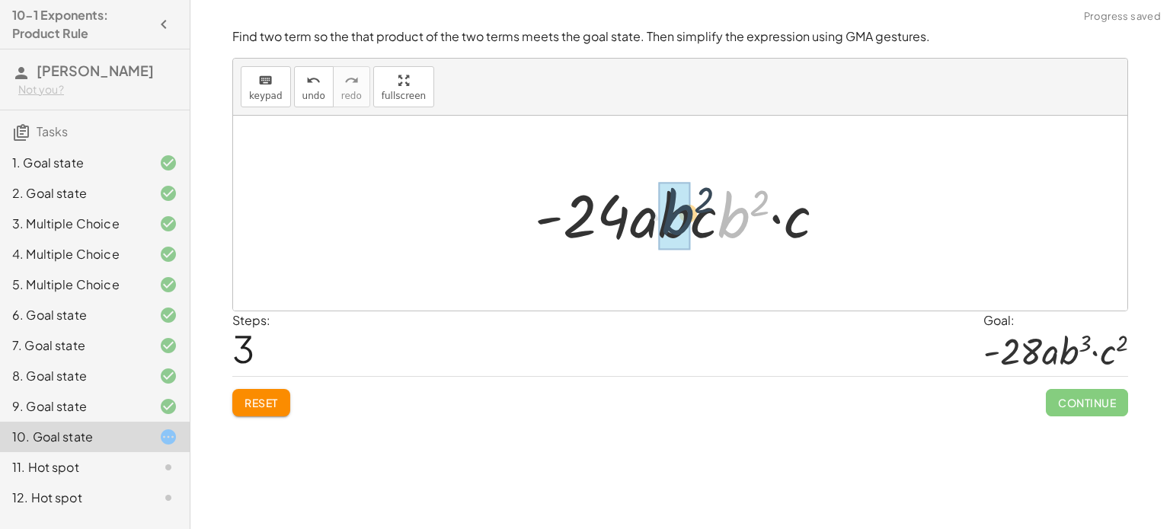
drag, startPoint x: 738, startPoint y: 229, endPoint x: 681, endPoint y: 224, distance: 57.3
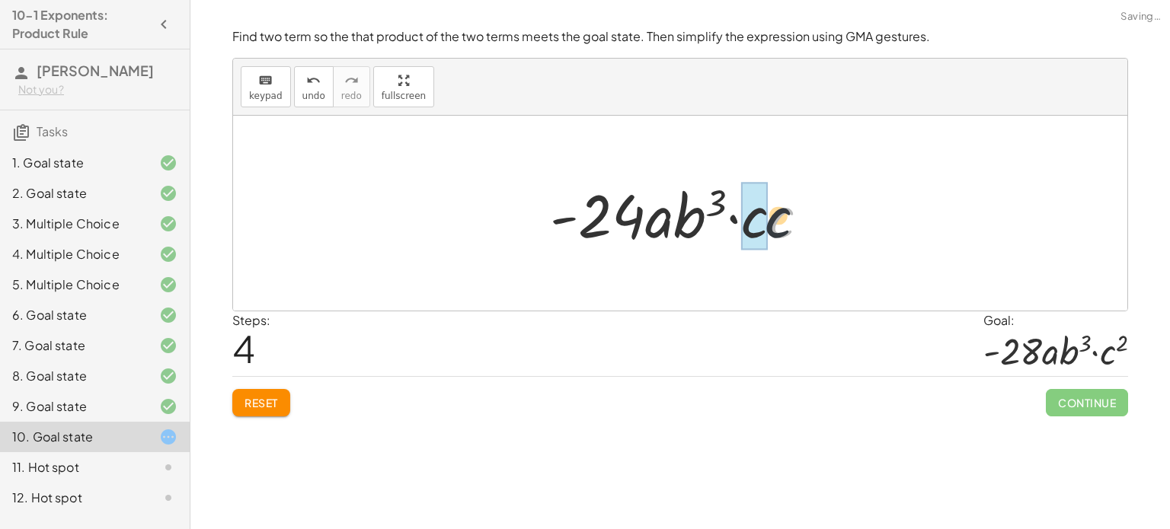
drag, startPoint x: 788, startPoint y: 225, endPoint x: 759, endPoint y: 222, distance: 29.2
click at [588, 228] on div at bounding box center [686, 213] width 280 height 78
click at [603, 228] on div at bounding box center [686, 213] width 280 height 78
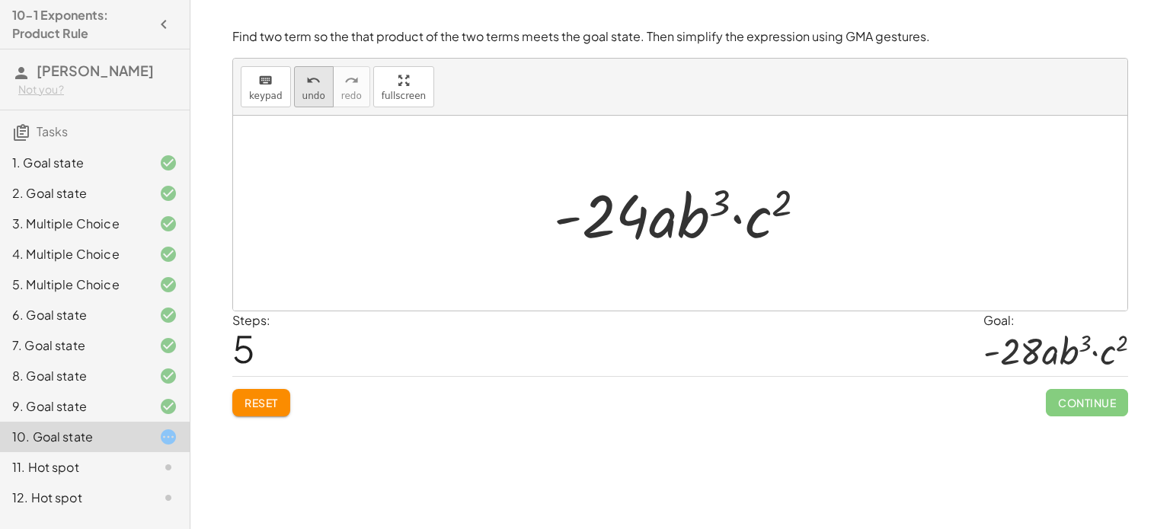
click at [306, 85] on icon "undo" at bounding box center [313, 81] width 14 height 18
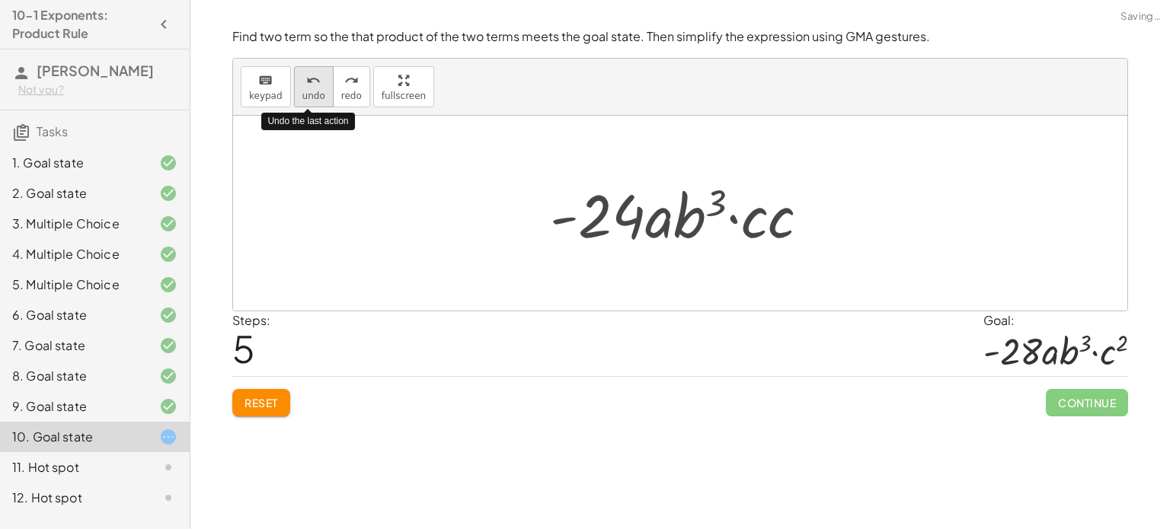
click at [306, 85] on icon "undo" at bounding box center [313, 81] width 14 height 18
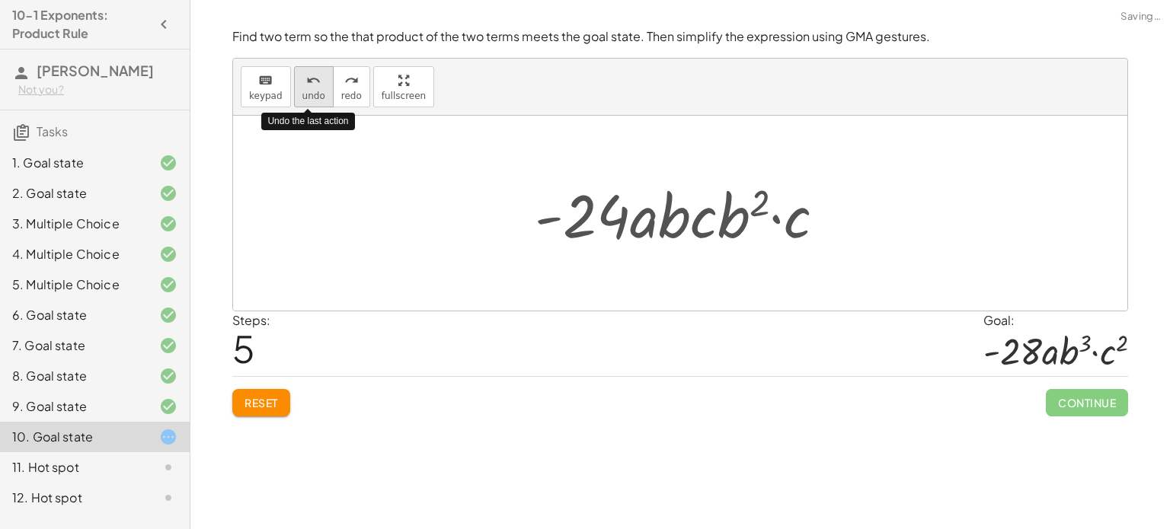
click at [306, 85] on icon "undo" at bounding box center [313, 81] width 14 height 18
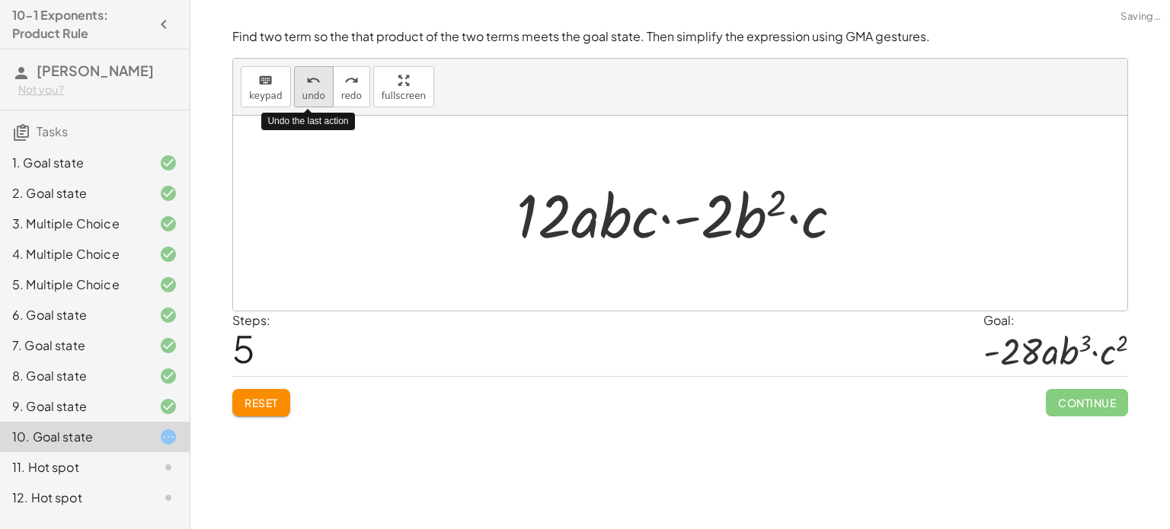
click at [306, 85] on icon "undo" at bounding box center [313, 81] width 14 height 18
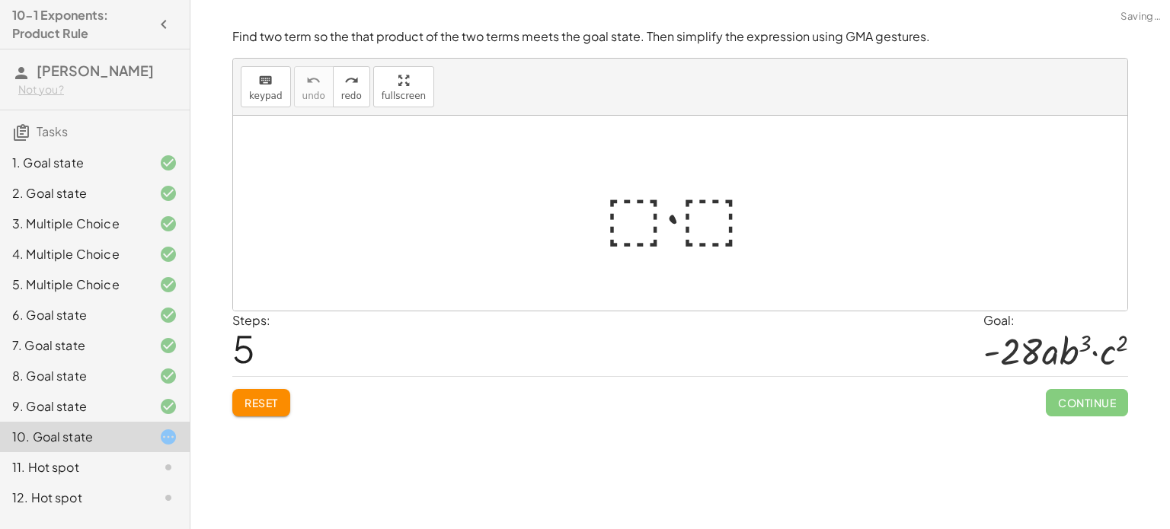
click at [631, 206] on div at bounding box center [686, 213] width 178 height 78
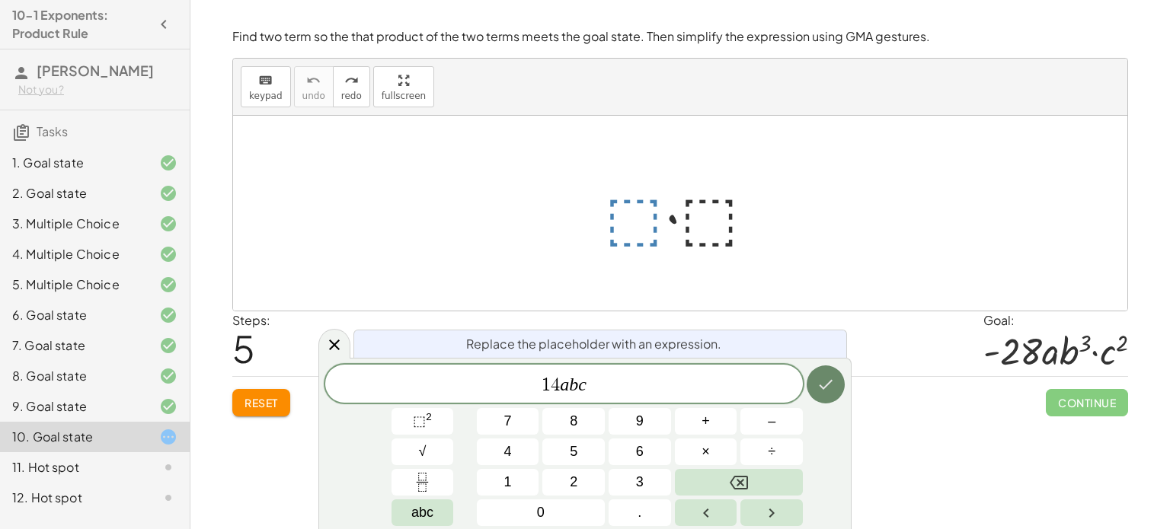
click at [834, 394] on button "Done" at bounding box center [826, 385] width 38 height 38
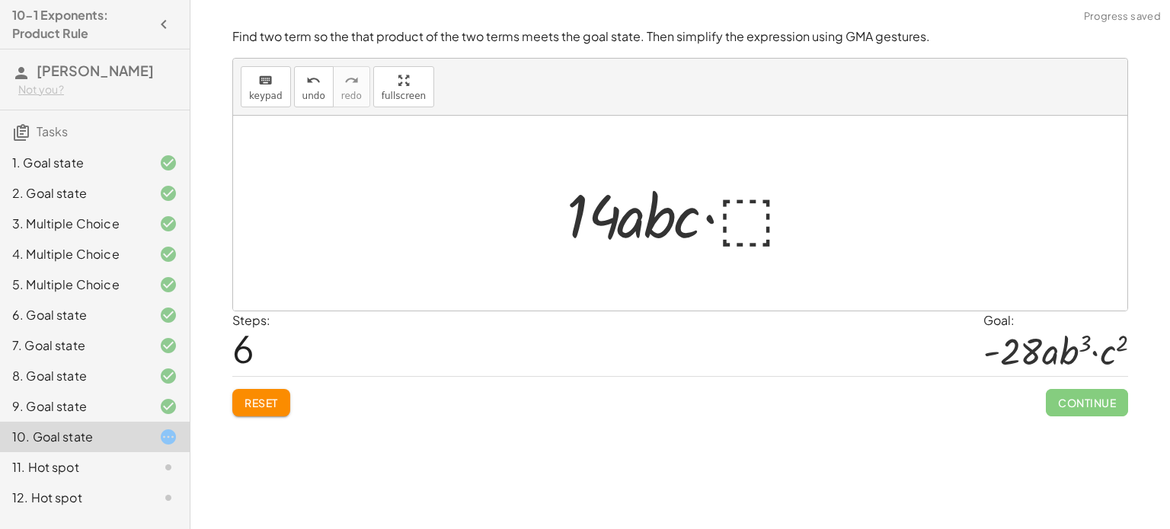
click at [730, 229] on div at bounding box center [686, 213] width 260 height 78
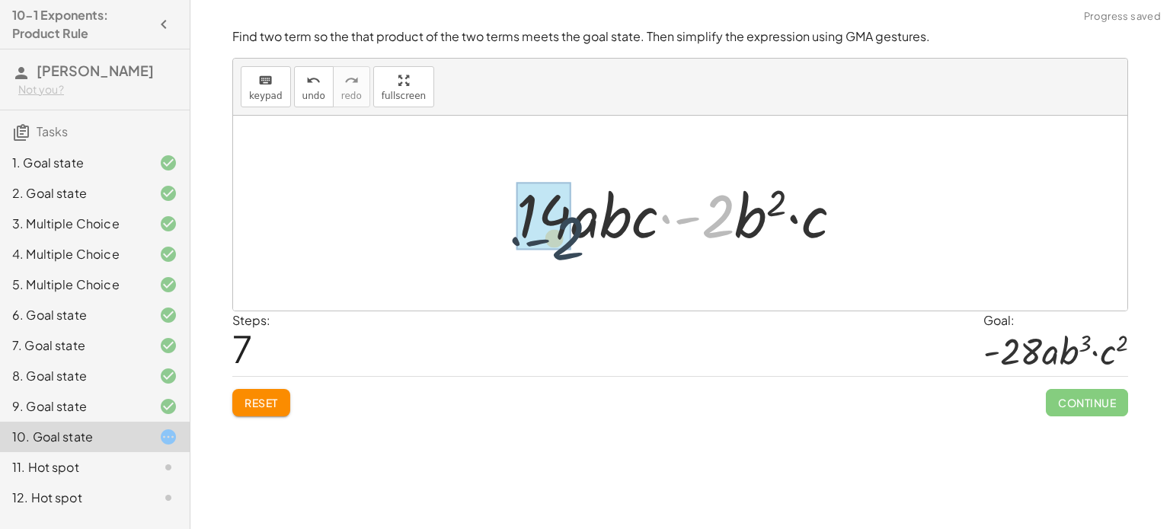
drag, startPoint x: 731, startPoint y: 221, endPoint x: 570, endPoint y: 237, distance: 162.3
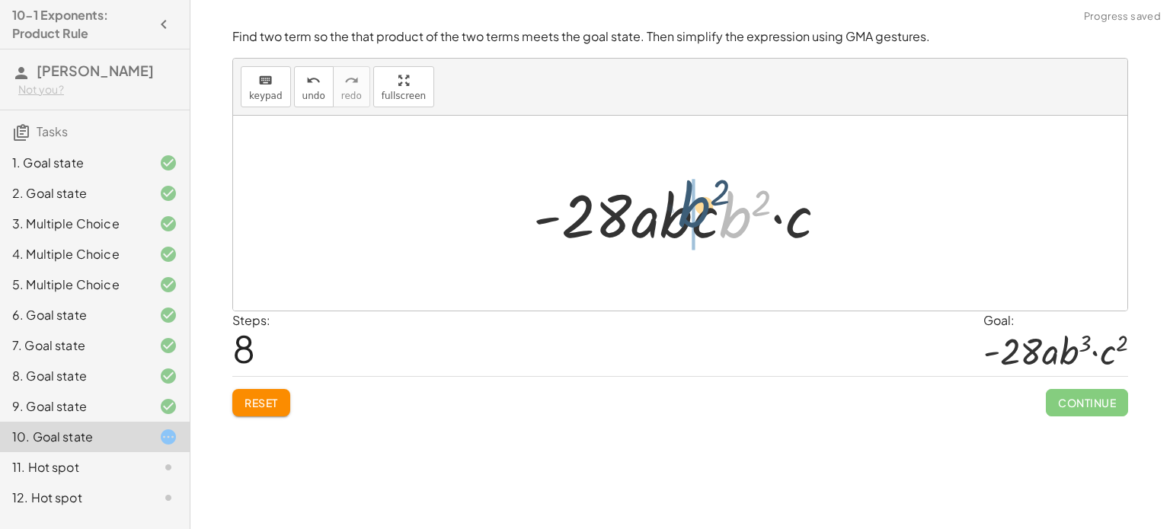
drag, startPoint x: 735, startPoint y: 238, endPoint x: 685, endPoint y: 226, distance: 51.6
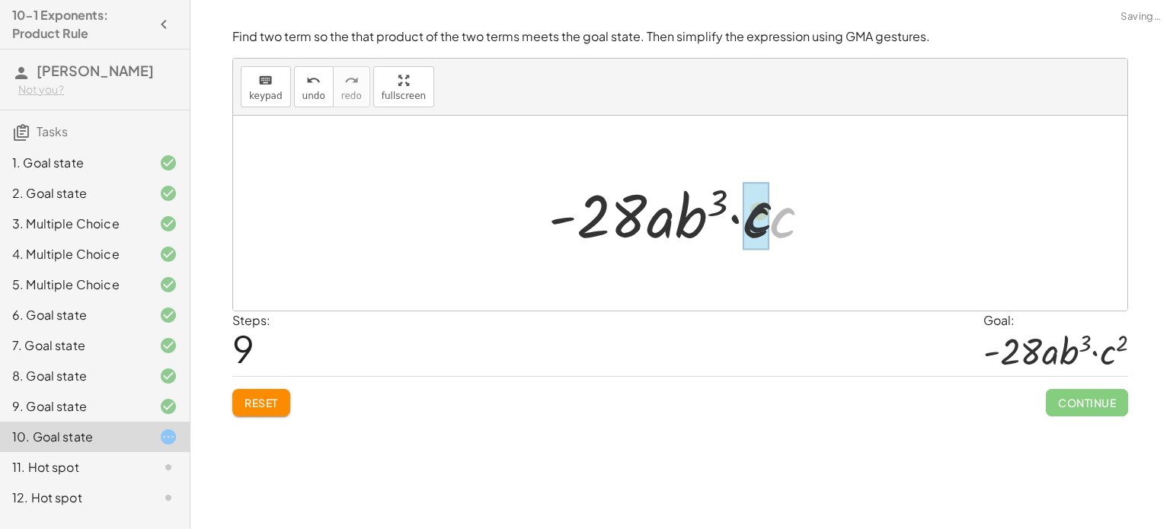
drag, startPoint x: 790, startPoint y: 235, endPoint x: 763, endPoint y: 229, distance: 27.5
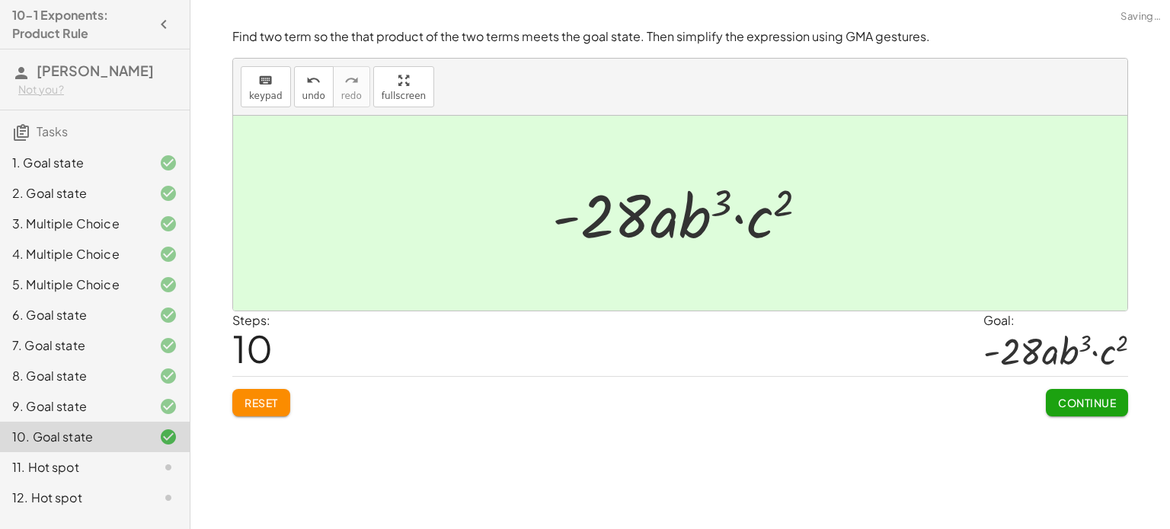
click at [0, 0] on div "Find two term so the that product of the two terms meets the goal state. Then s…" at bounding box center [0, 0] width 0 height 0
click at [1063, 408] on span "Continue" at bounding box center [1087, 403] width 58 height 14
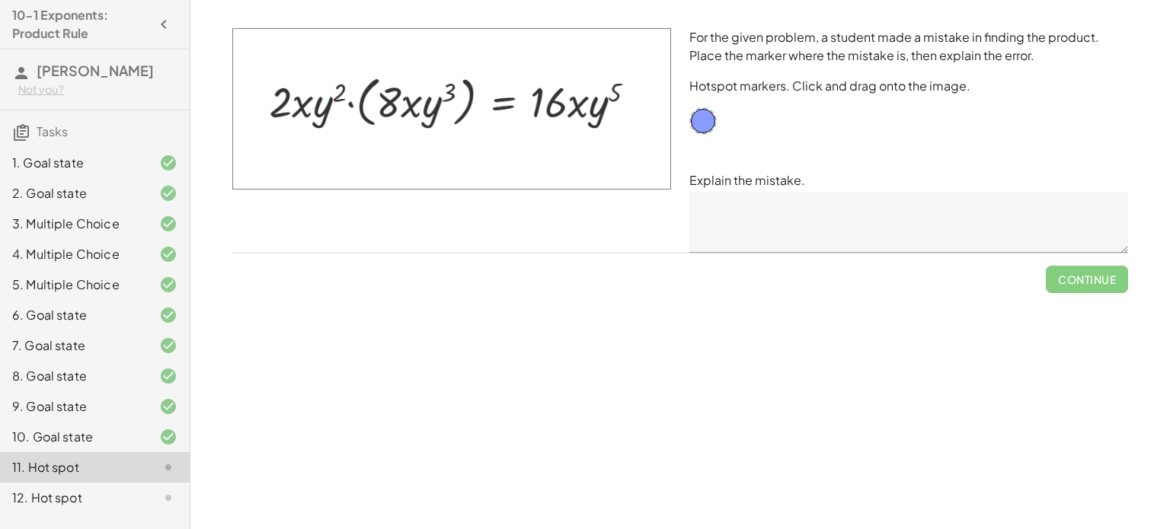
click at [922, 240] on textarea at bounding box center [908, 222] width 439 height 61
drag, startPoint x: 698, startPoint y: 135, endPoint x: 691, endPoint y: 129, distance: 8.7
click at [691, 129] on div "For the given problem, a student made a mistake in finding the product. Place t…" at bounding box center [908, 140] width 457 height 243
click at [783, 193] on textarea "To enrich screen reader interactions, please activate Accessibility in Grammarl…" at bounding box center [908, 222] width 439 height 61
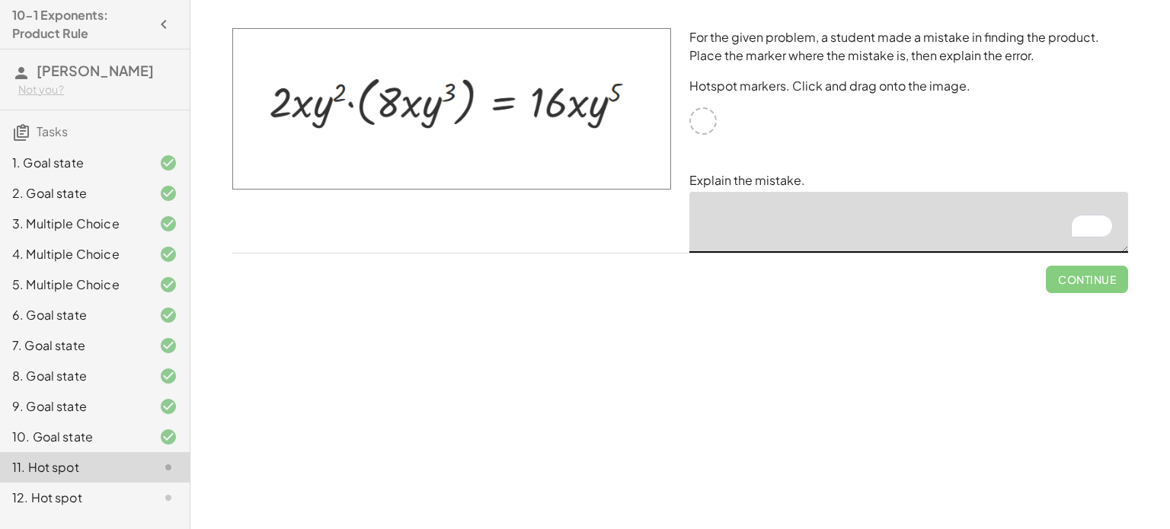
click at [705, 123] on div at bounding box center [702, 120] width 27 height 27
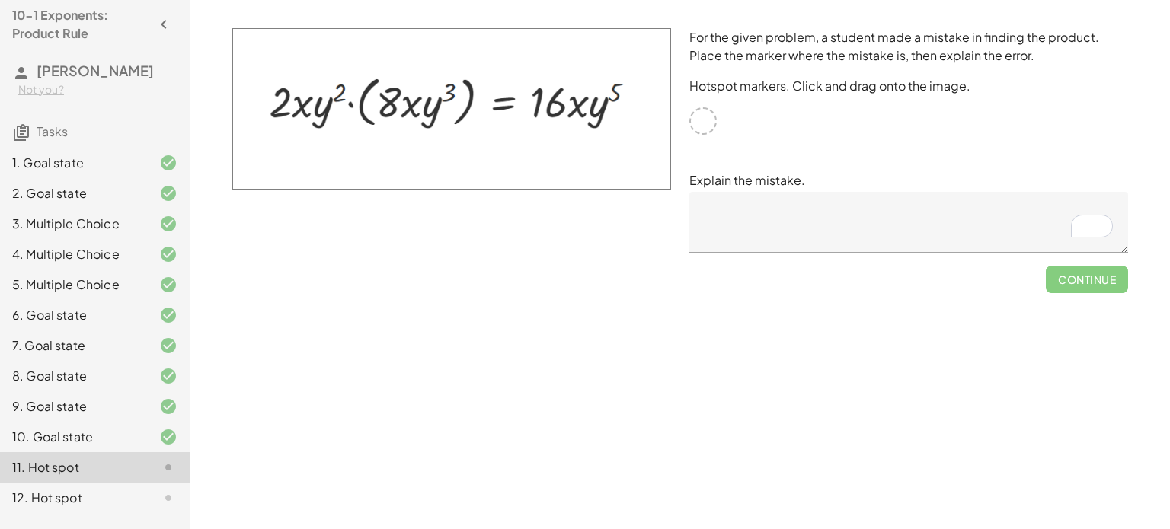
click at [68, 432] on div "10. Goal state" at bounding box center [73, 437] width 123 height 18
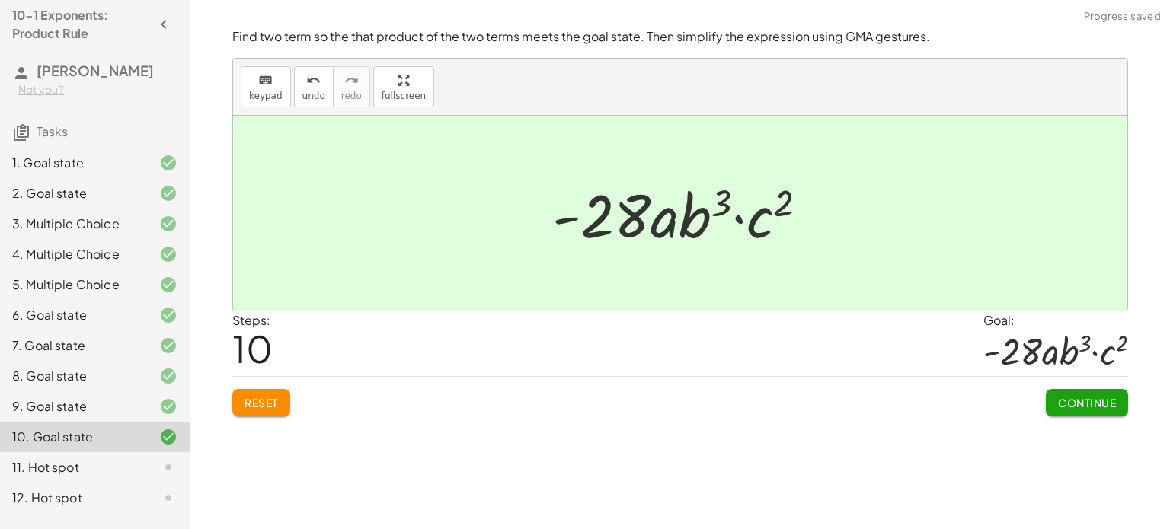
click at [74, 463] on div "11. Hot spot" at bounding box center [73, 468] width 123 height 18
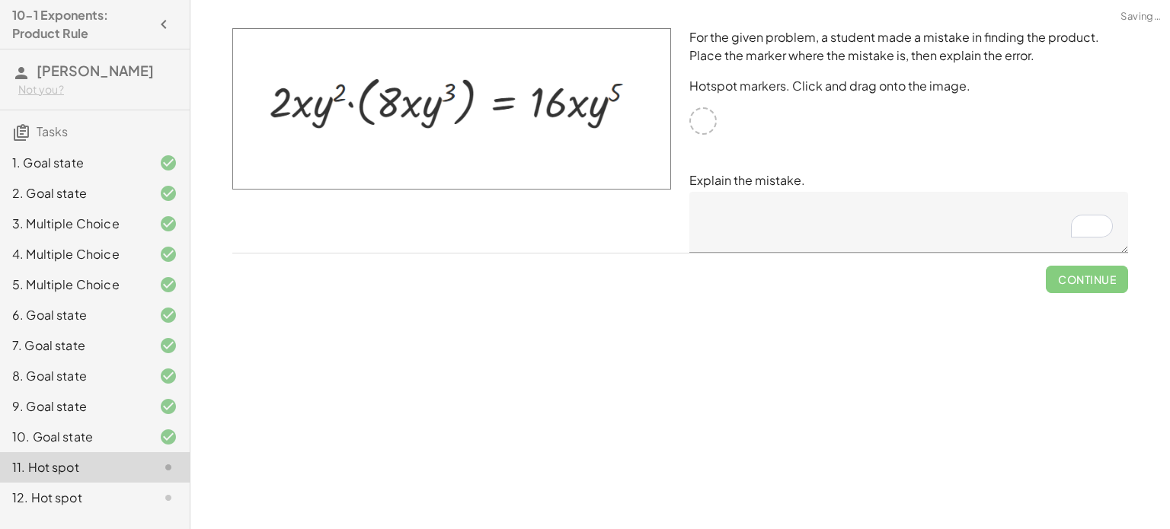
click at [705, 128] on div at bounding box center [702, 120] width 27 height 27
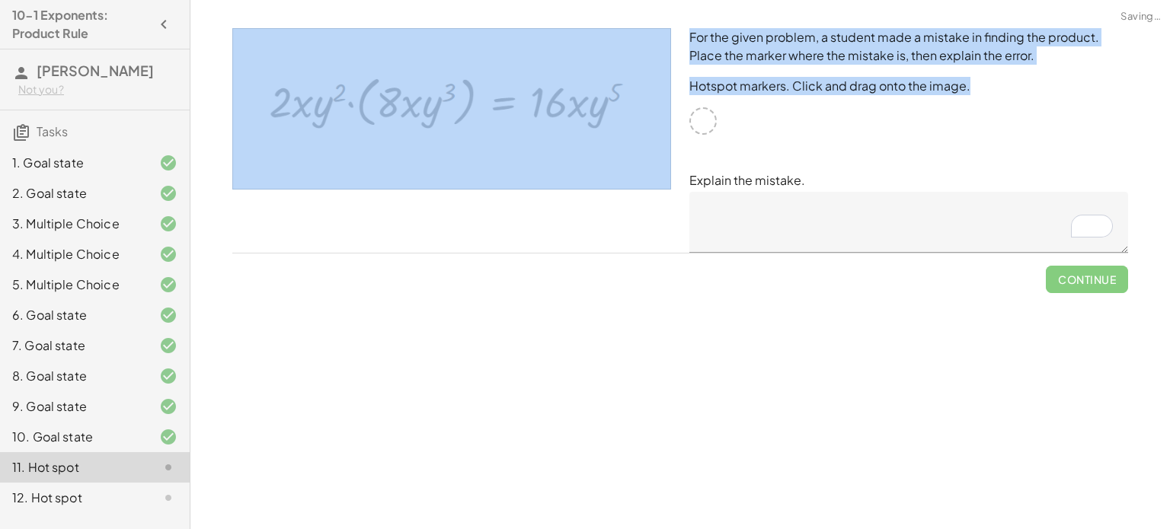
drag, startPoint x: 704, startPoint y: 126, endPoint x: 508, endPoint y: 103, distance: 197.1
click at [508, 103] on div "For the given problem, a student made a mistake in finding the product. Place t…" at bounding box center [680, 140] width 914 height 243
click at [508, 103] on img at bounding box center [451, 108] width 439 height 161
click at [565, 108] on img at bounding box center [451, 108] width 439 height 161
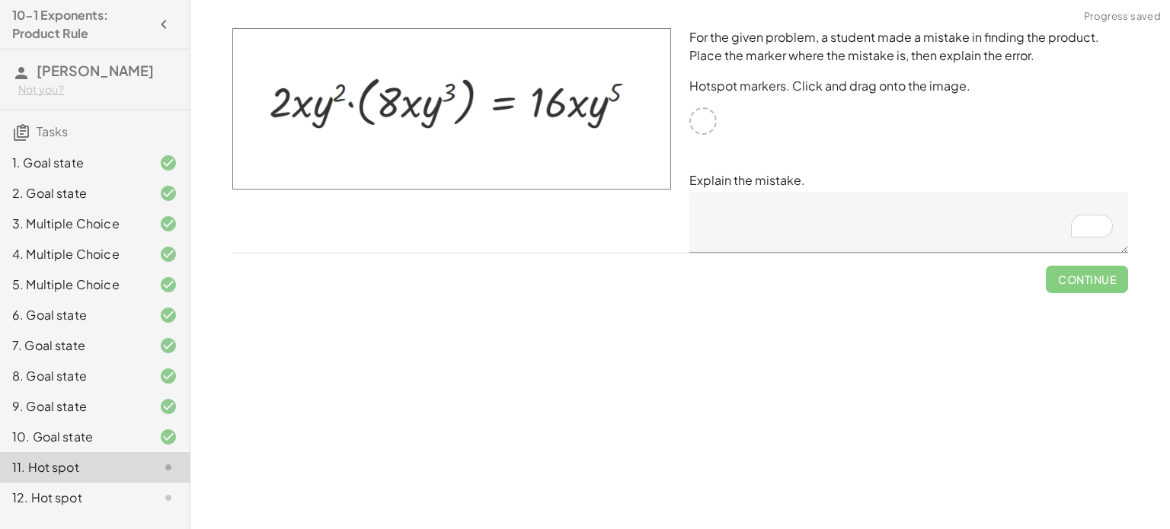
click at [740, 136] on div "For the given problem, a student made a mistake in finding the product. Place t…" at bounding box center [908, 140] width 457 height 243
click at [858, 232] on textarea "To enrich screen reader interactions, please activate Accessibility in Grammarl…" at bounding box center [908, 222] width 439 height 61
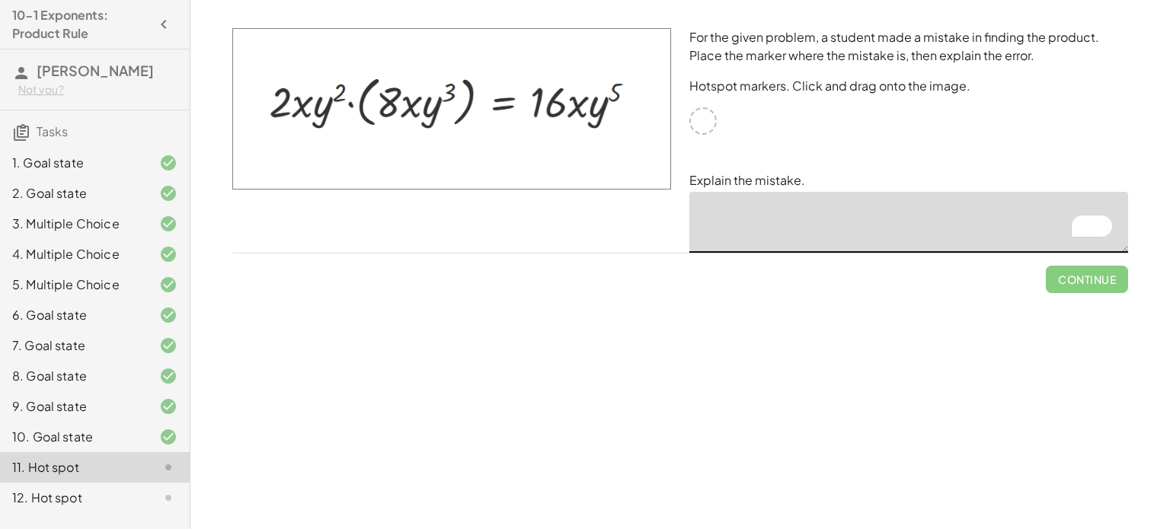
type textarea "*"
type textarea "**********"
click at [1108, 281] on span "Check" at bounding box center [1096, 274] width 64 height 40
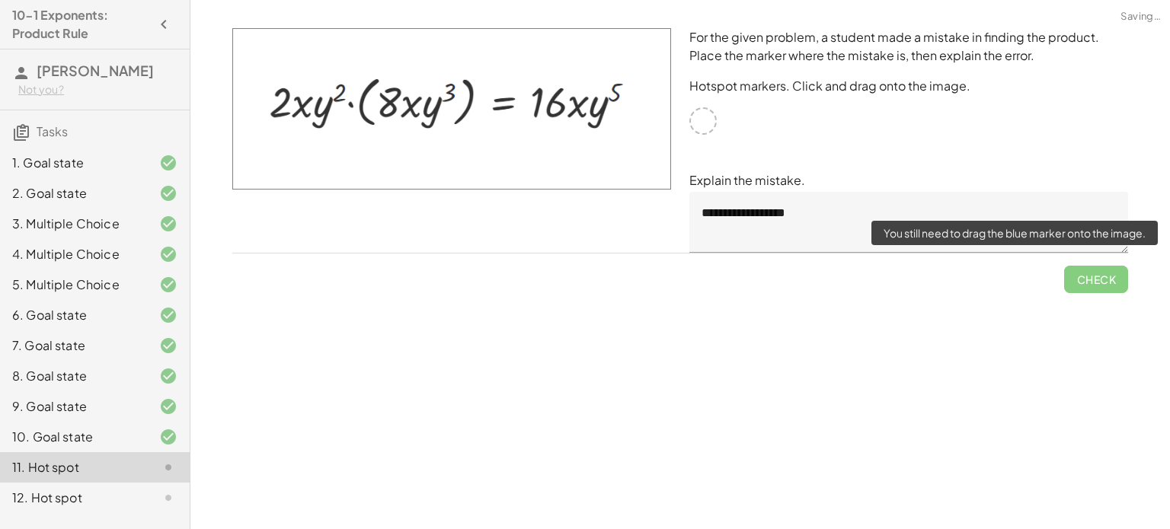
click at [1108, 280] on span "Check" at bounding box center [1096, 274] width 64 height 40
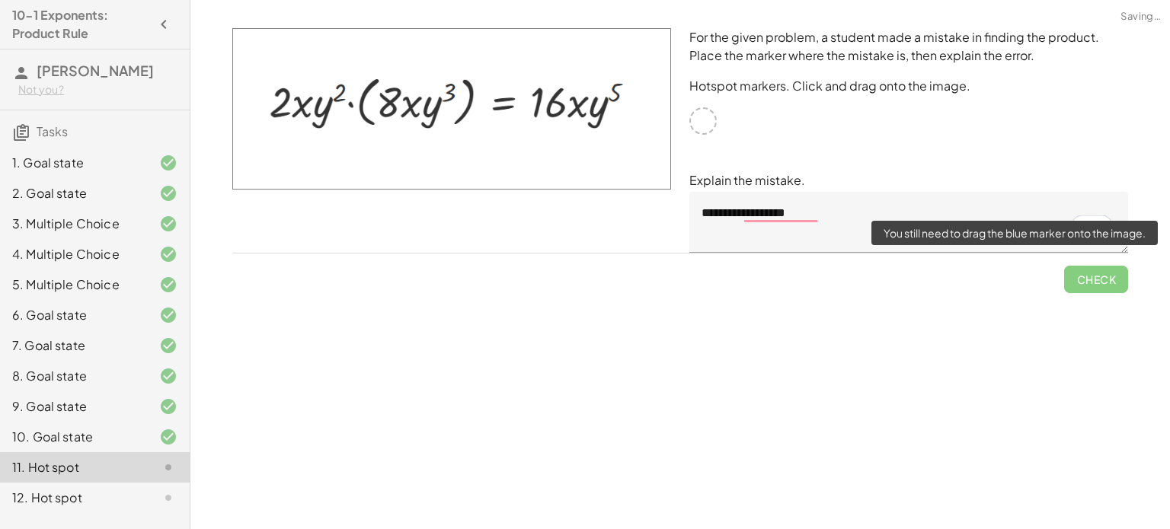
click at [1108, 280] on span "Check" at bounding box center [1096, 274] width 64 height 40
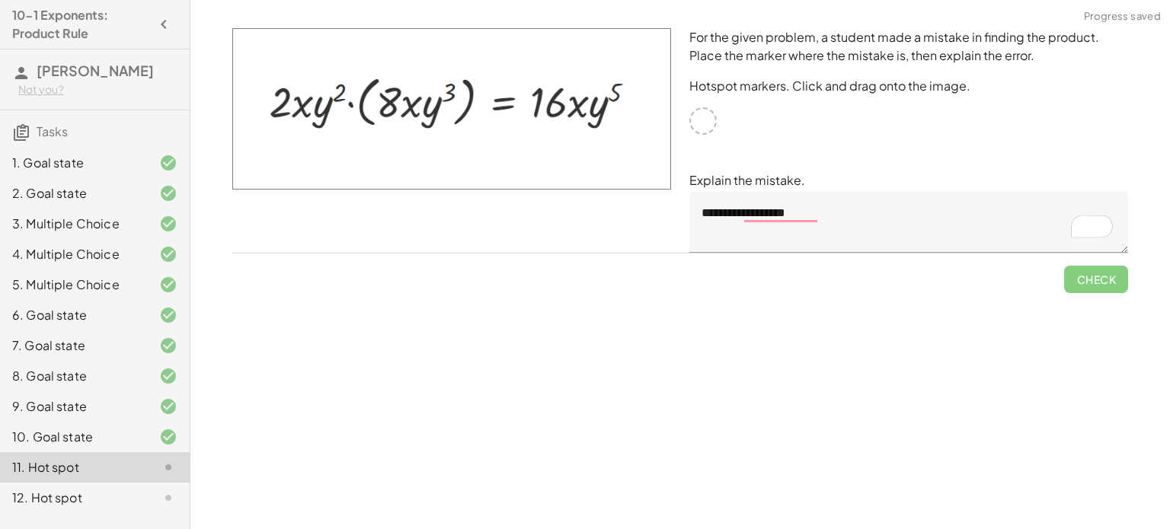
click at [710, 124] on div at bounding box center [702, 120] width 27 height 27
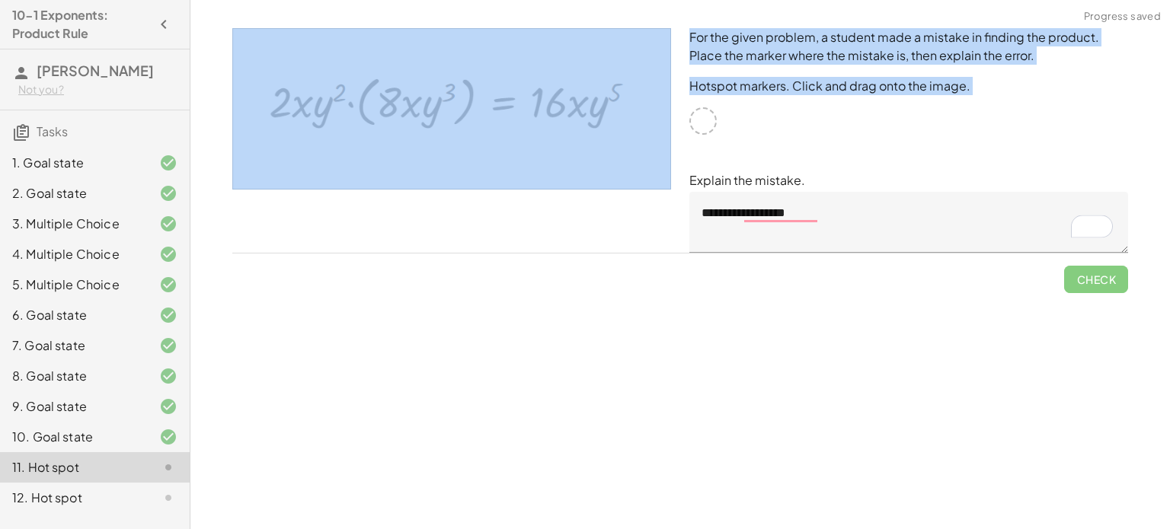
drag, startPoint x: 710, startPoint y: 124, endPoint x: 493, endPoint y: 97, distance: 218.8
click at [493, 97] on div "**********" at bounding box center [680, 140] width 914 height 243
click at [493, 97] on img at bounding box center [451, 108] width 439 height 161
click at [435, 96] on img at bounding box center [451, 108] width 439 height 161
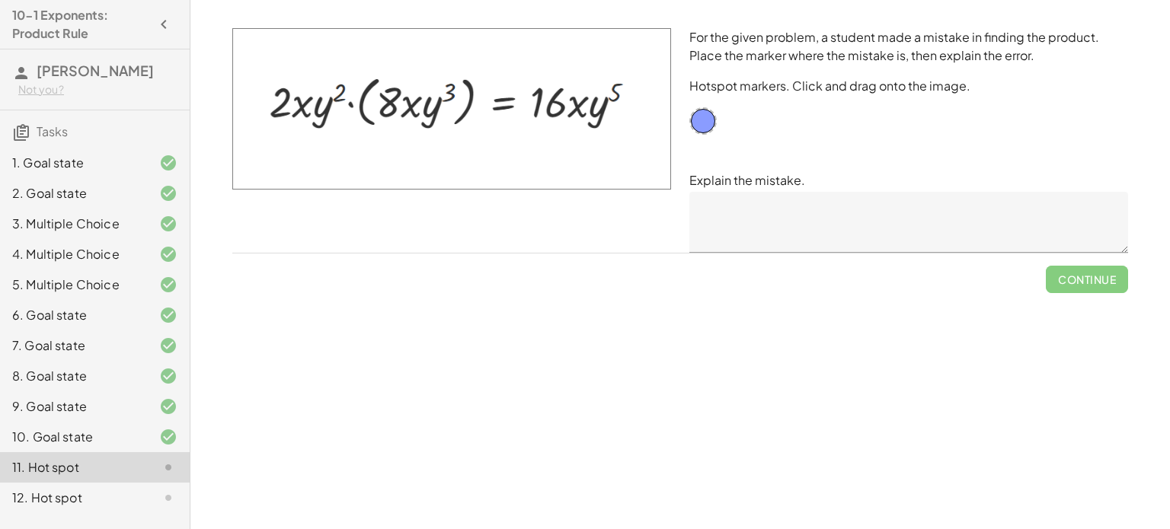
click at [407, 264] on div "Continue" at bounding box center [680, 274] width 896 height 40
click at [567, 392] on div "Simplify. keyboard keypad undo undo redo redo fullscreen × Steps: 0 Reset Conti…" at bounding box center [680, 264] width 980 height 529
drag, startPoint x: 698, startPoint y: 122, endPoint x: 405, endPoint y: 107, distance: 293.6
click at [783, 202] on textarea at bounding box center [908, 222] width 439 height 61
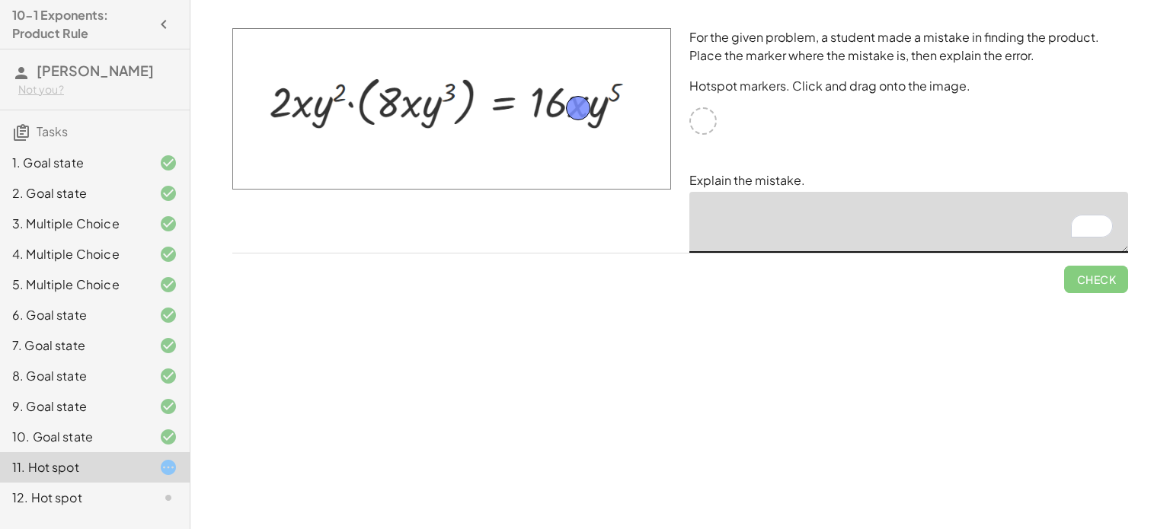
drag, startPoint x: 408, startPoint y: 102, endPoint x: 576, endPoint y: 104, distance: 168.3
click at [732, 224] on textarea "To enrich screen reader interactions, please activate Accessibility in Grammarl…" at bounding box center [908, 222] width 439 height 61
click at [1031, 226] on textarea "**********" at bounding box center [908, 222] width 439 height 61
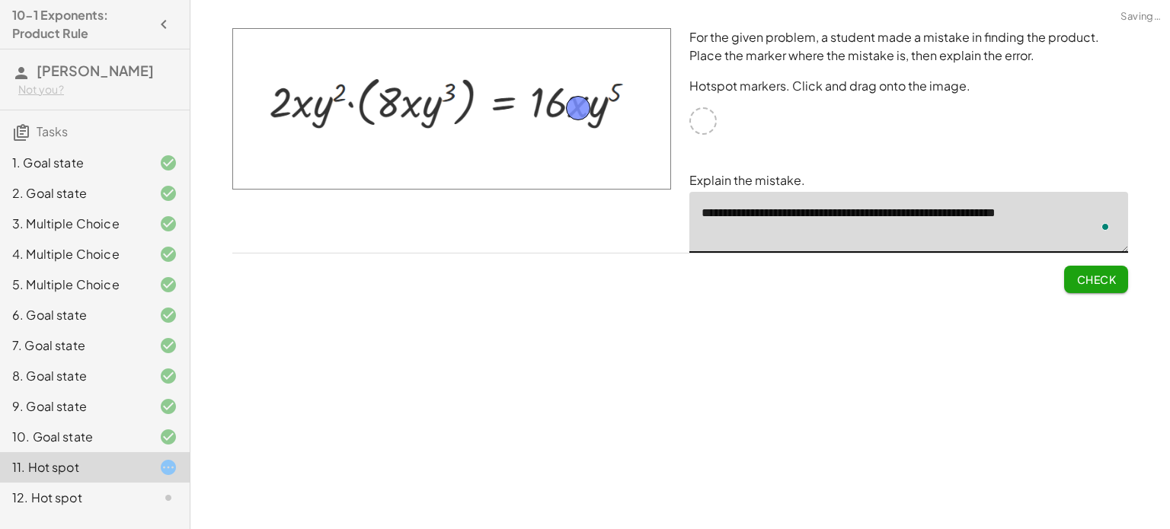
type textarea "**********"
click at [1101, 279] on span "Check" at bounding box center [1096, 280] width 40 height 14
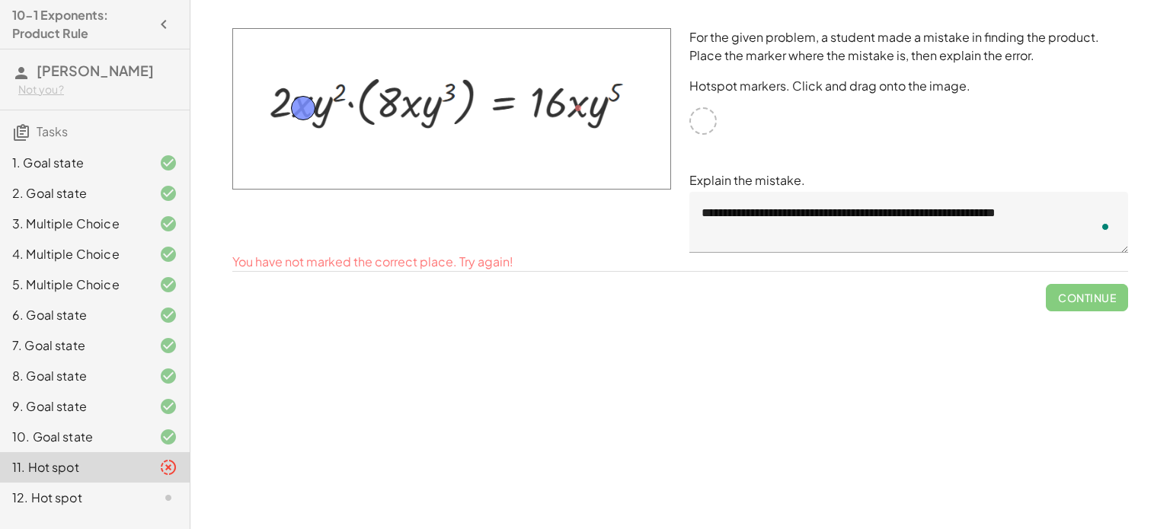
drag, startPoint x: 573, startPoint y: 116, endPoint x: 297, endPoint y: 116, distance: 275.7
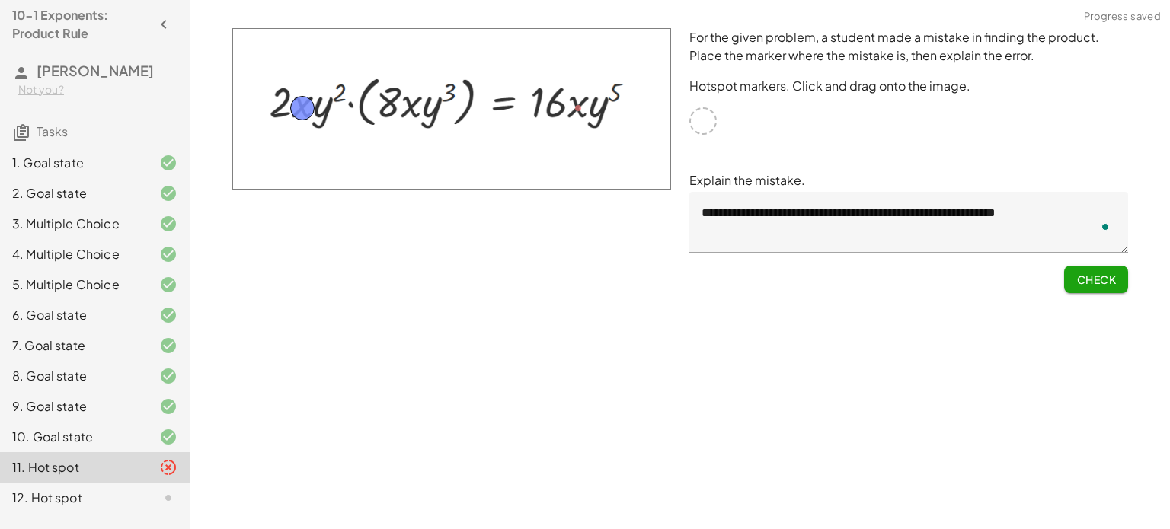
click at [1122, 288] on button "Check" at bounding box center [1096, 279] width 64 height 27
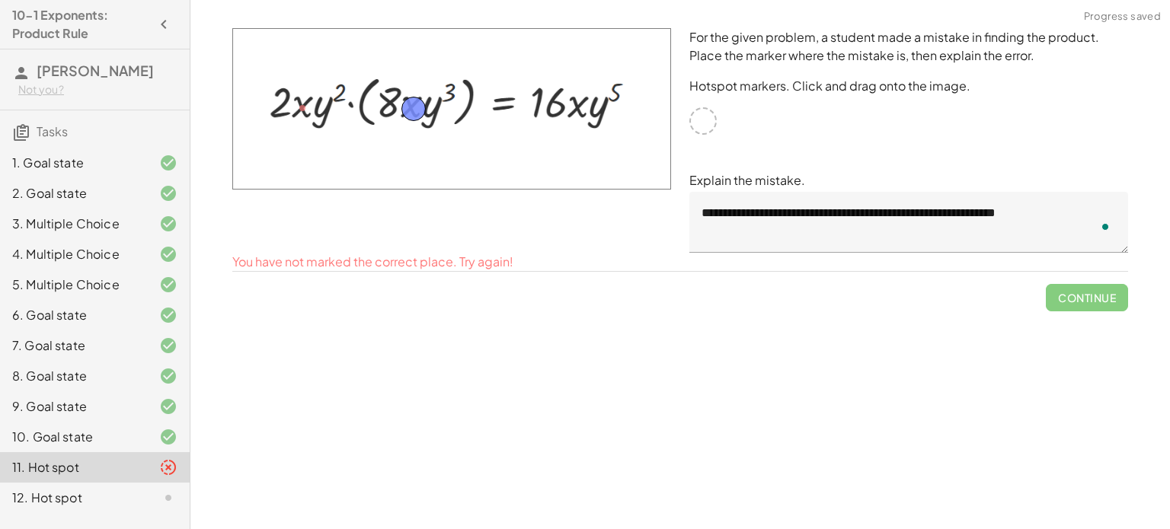
drag, startPoint x: 299, startPoint y: 104, endPoint x: 411, endPoint y: 105, distance: 111.2
click at [1082, 284] on span "Check" at bounding box center [1096, 280] width 40 height 14
drag, startPoint x: 399, startPoint y: 112, endPoint x: 331, endPoint y: 108, distance: 67.9
click at [331, 108] on img at bounding box center [451, 108] width 439 height 161
drag, startPoint x: 411, startPoint y: 108, endPoint x: 586, endPoint y: 91, distance: 175.3
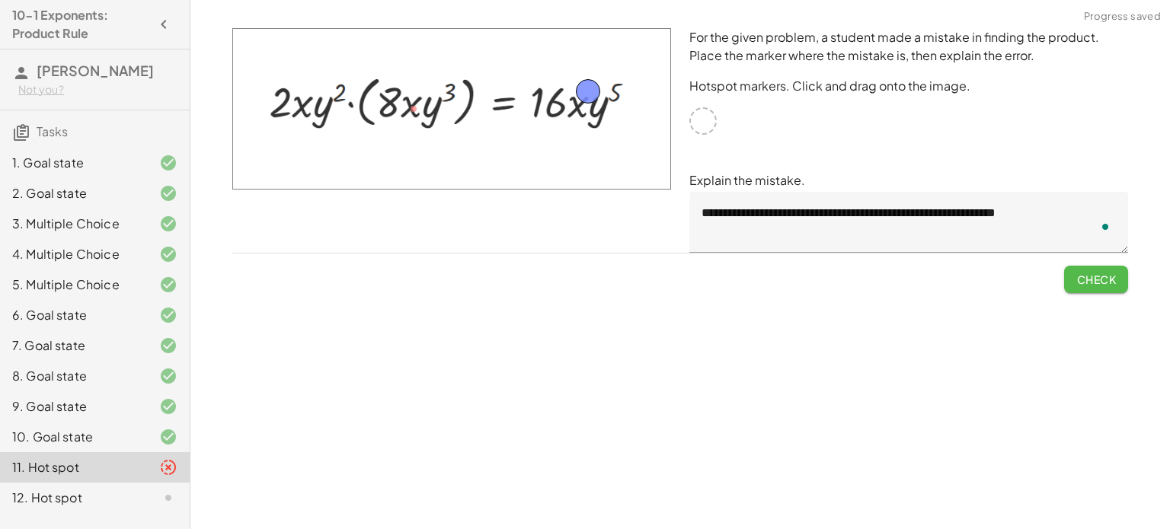
click at [1098, 282] on span "Check" at bounding box center [1096, 280] width 40 height 14
click at [1098, 282] on span "Continue" at bounding box center [1087, 280] width 58 height 14
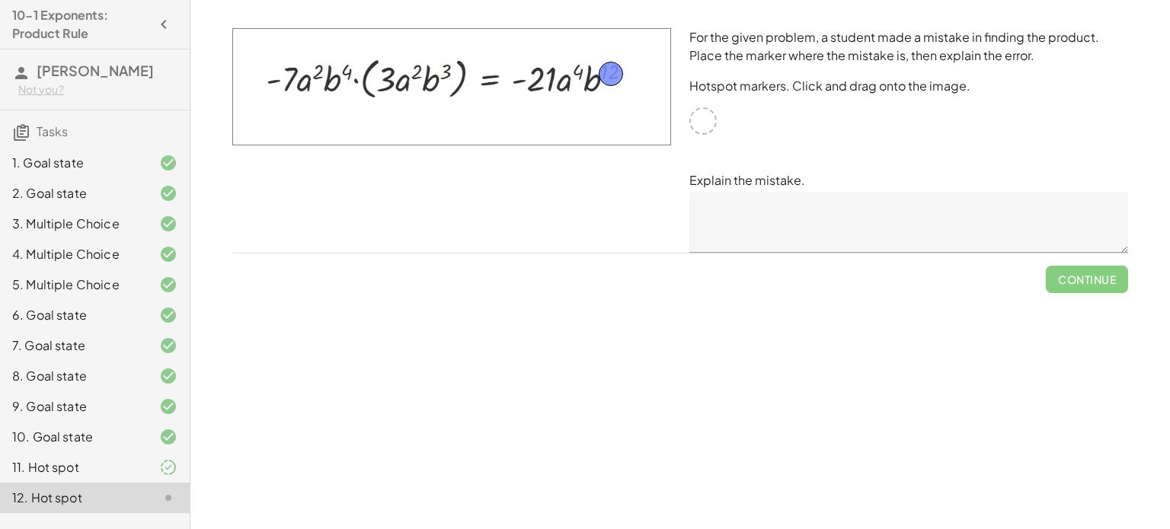
drag, startPoint x: 704, startPoint y: 117, endPoint x: 612, endPoint y: 70, distance: 103.6
click at [794, 245] on textarea at bounding box center [908, 222] width 439 height 61
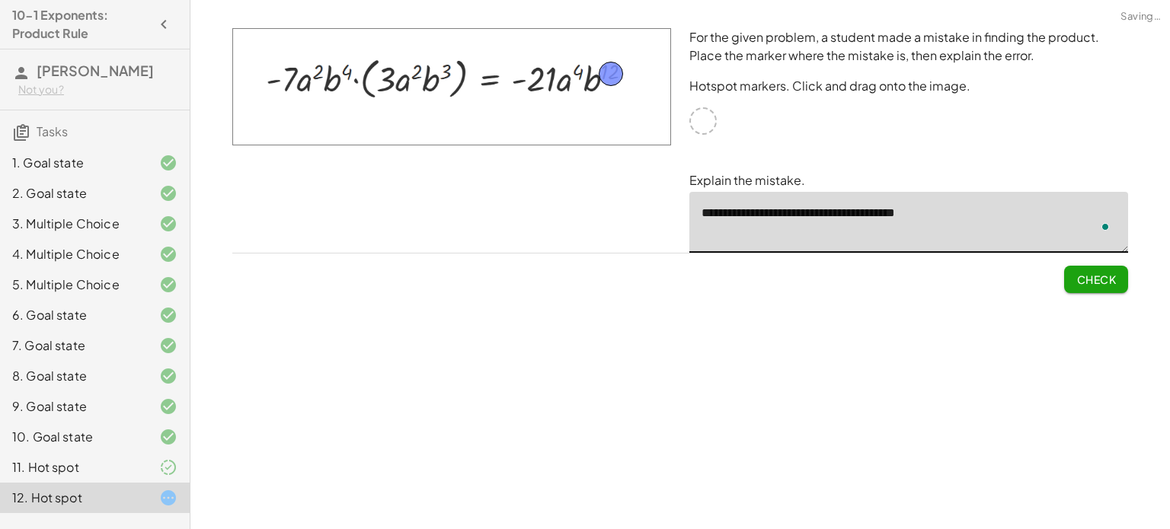
type textarea "**********"
click at [1105, 289] on button "Check" at bounding box center [1096, 279] width 64 height 27
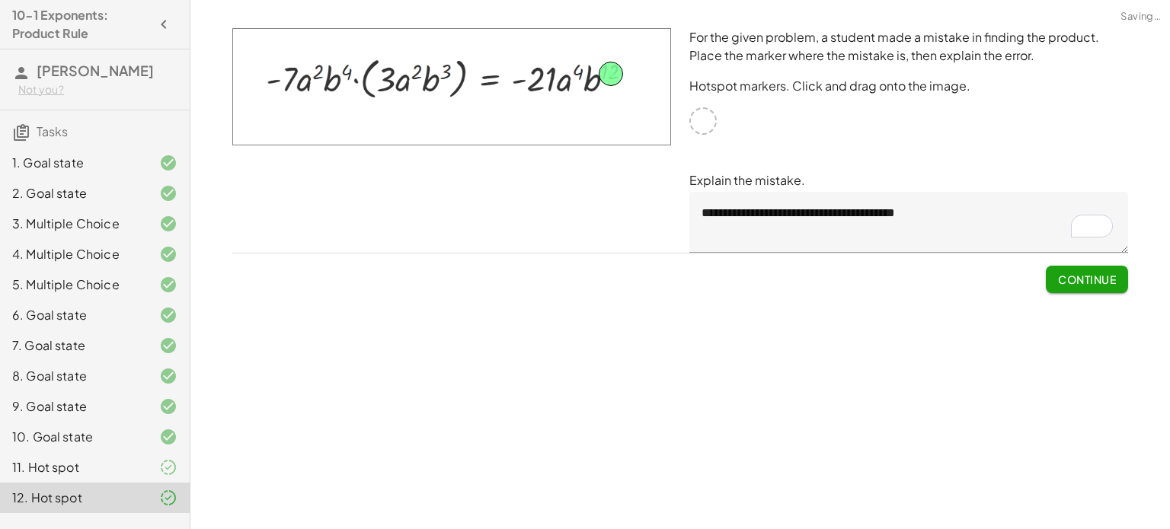
click at [1105, 289] on button "Continue" at bounding box center [1087, 279] width 82 height 27
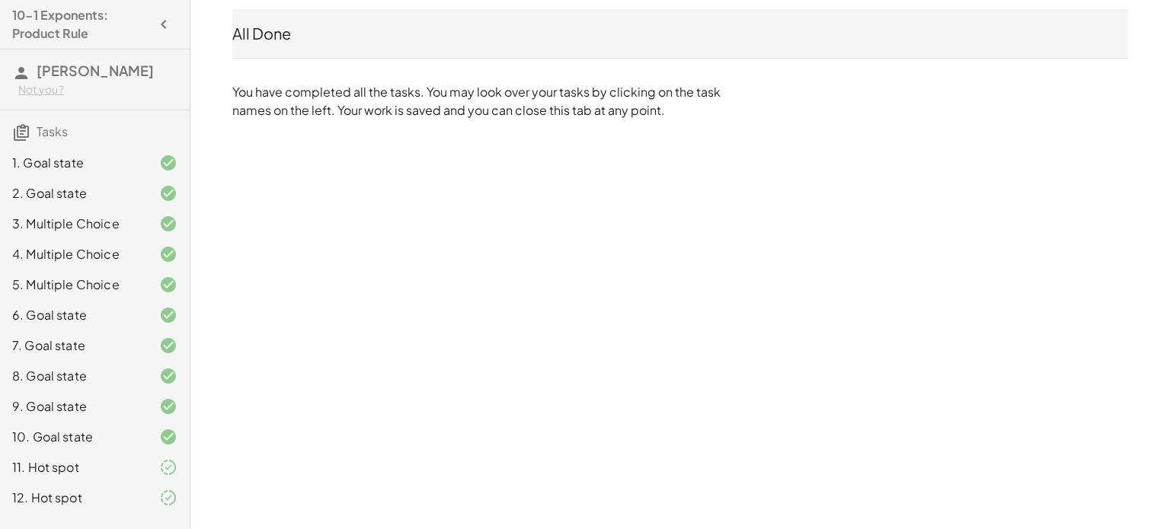
click at [72, 491] on div "12. Hot spot" at bounding box center [73, 498] width 123 height 18
